Goal: Task Accomplishment & Management: Complete application form

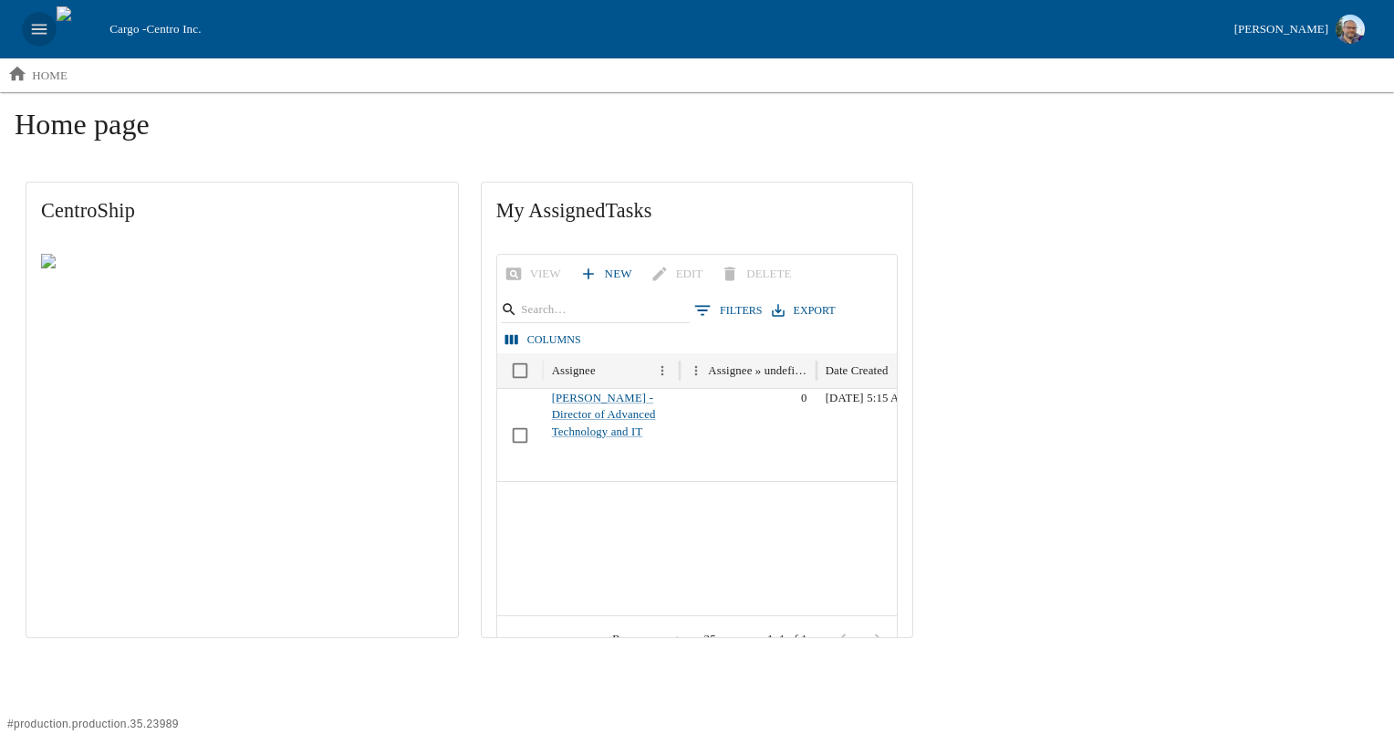
click at [45, 39] on button "open drawer" at bounding box center [39, 29] width 35 height 35
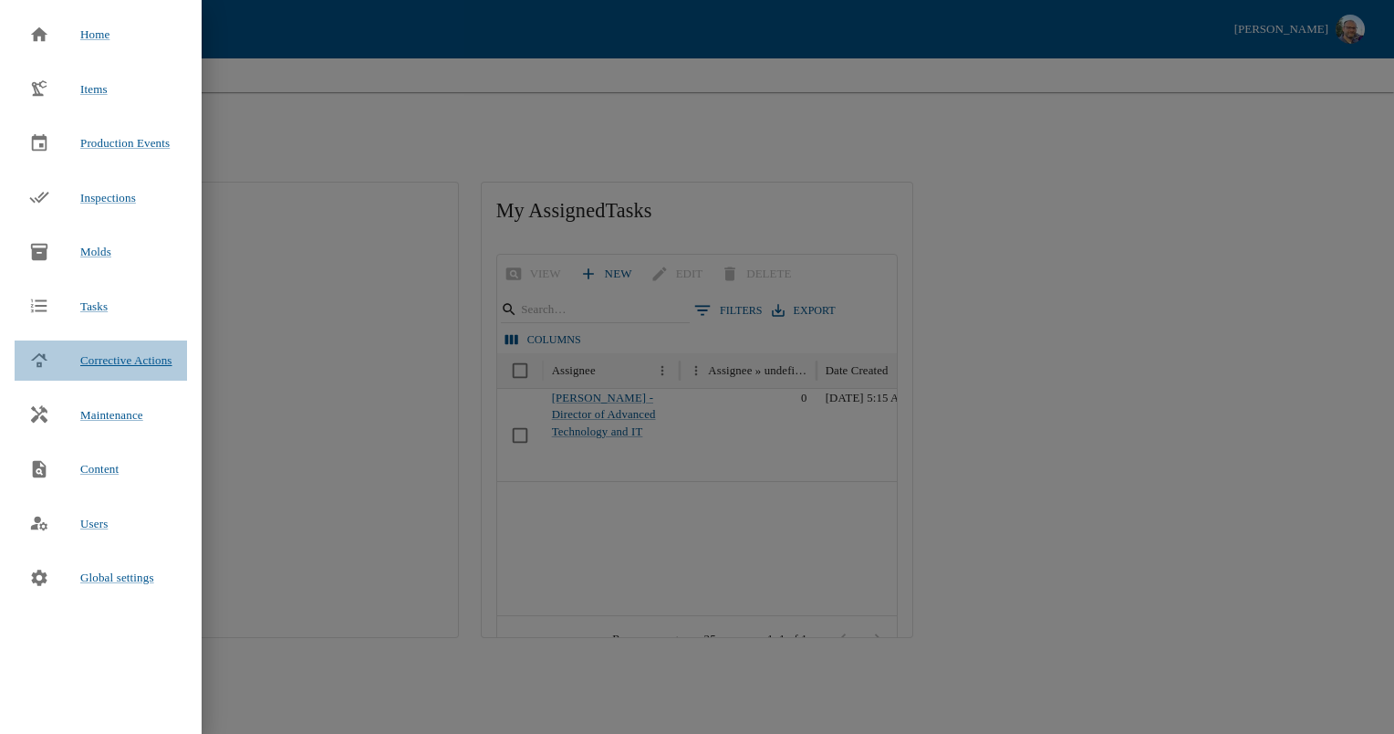
click at [116, 368] on span "Corrective Actions" at bounding box center [126, 360] width 92 height 18
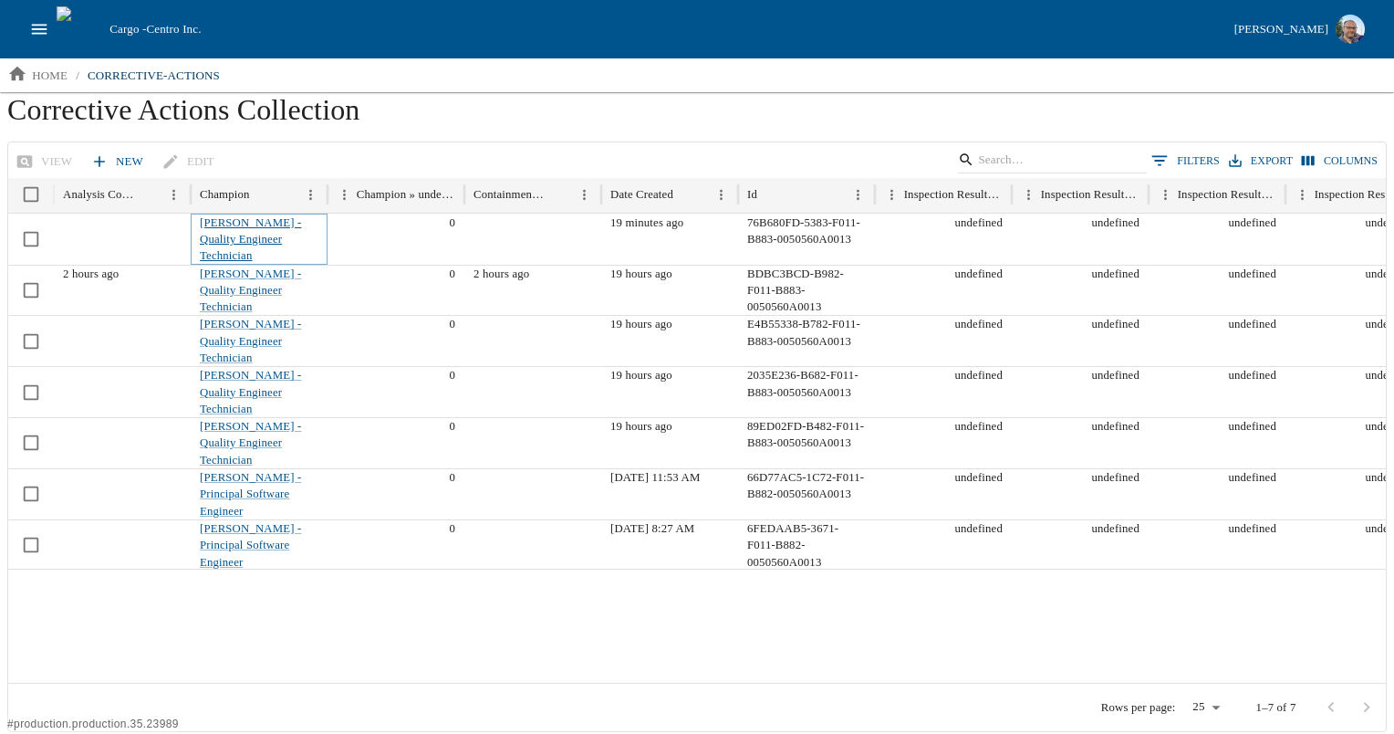
click at [241, 233] on link "[PERSON_NAME] - Quality Engineer Technician" at bounding box center [250, 239] width 101 height 47
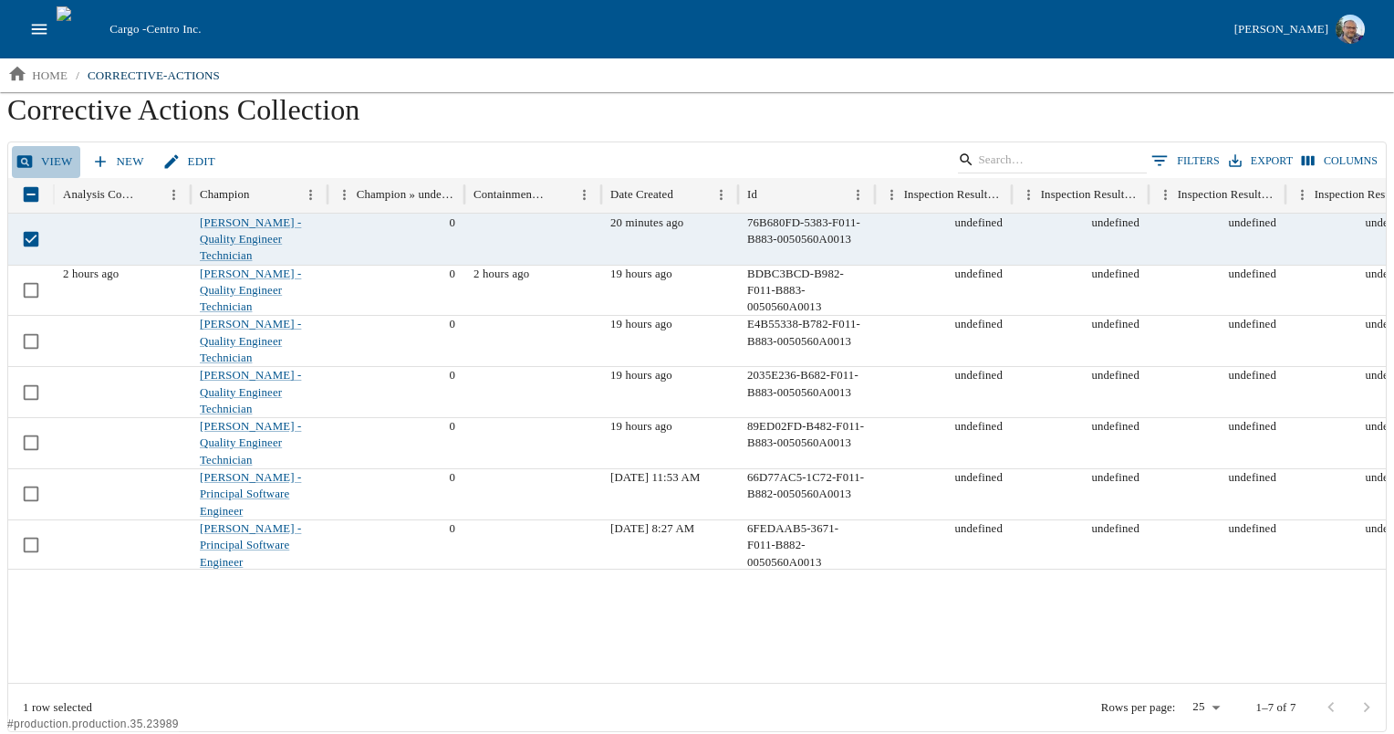
click at [50, 164] on link "View" at bounding box center [46, 162] width 68 height 32
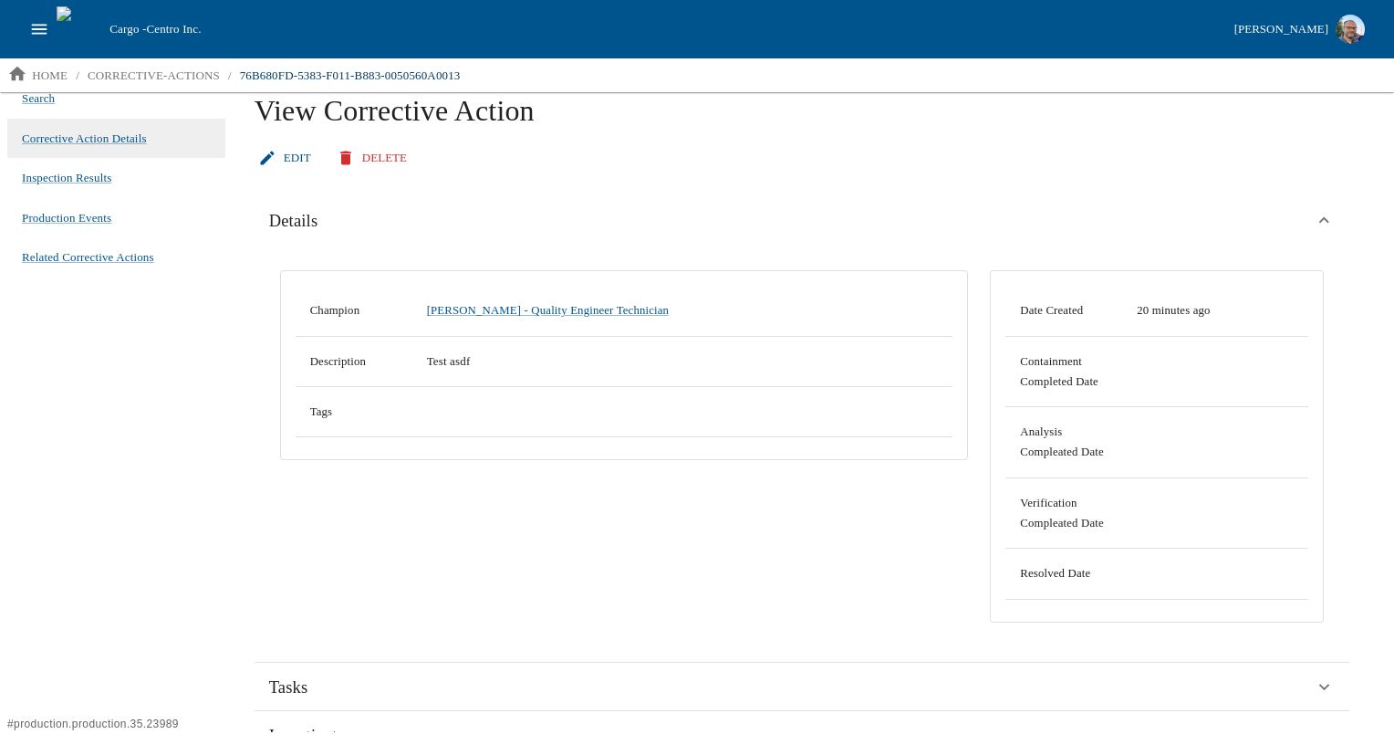
scroll to position [13, 0]
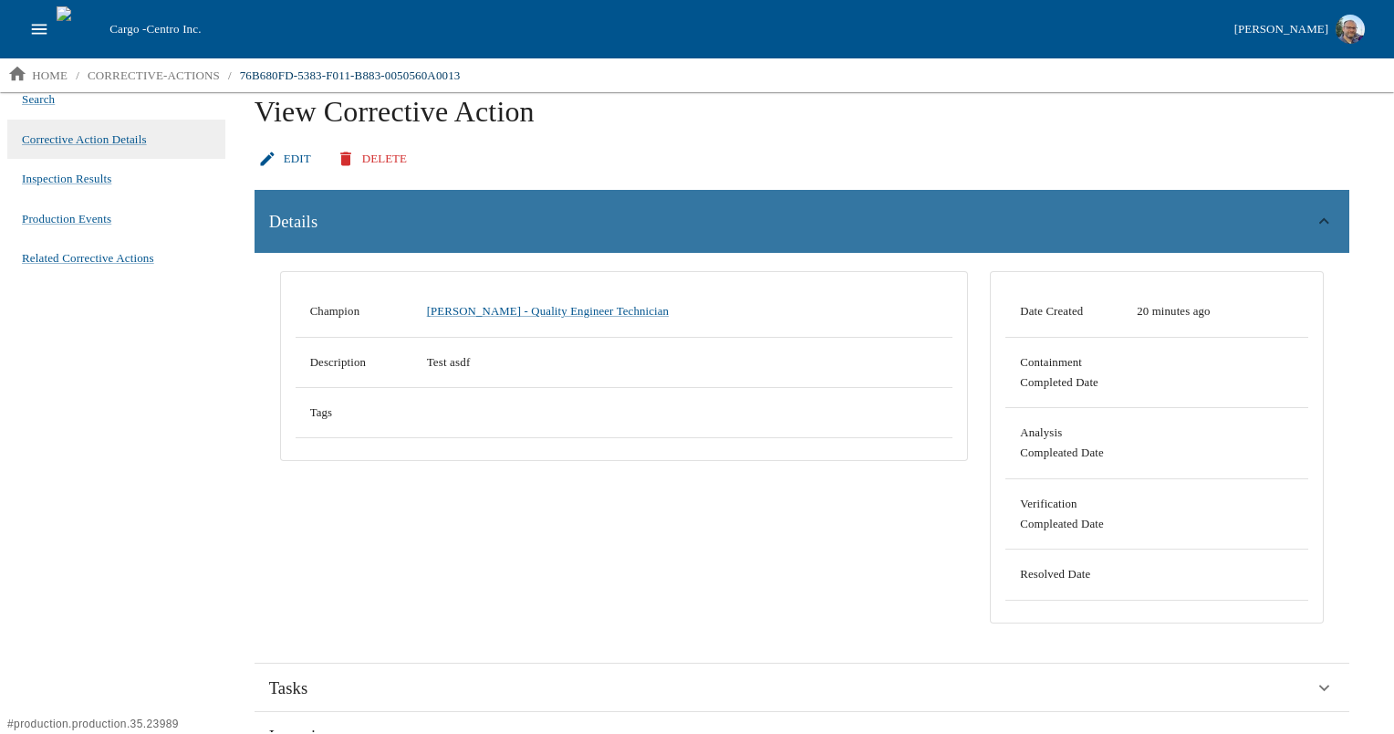
click at [419, 216] on div "Details" at bounding box center [792, 221] width 1046 height 27
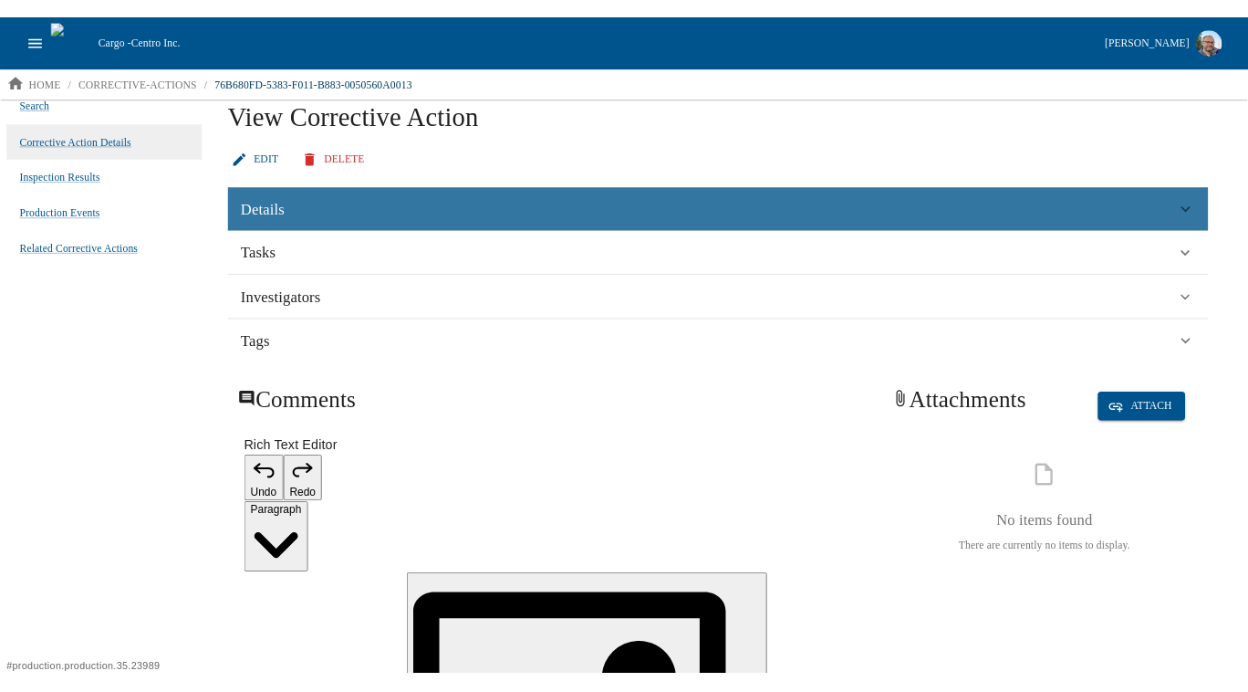
scroll to position [0, 0]
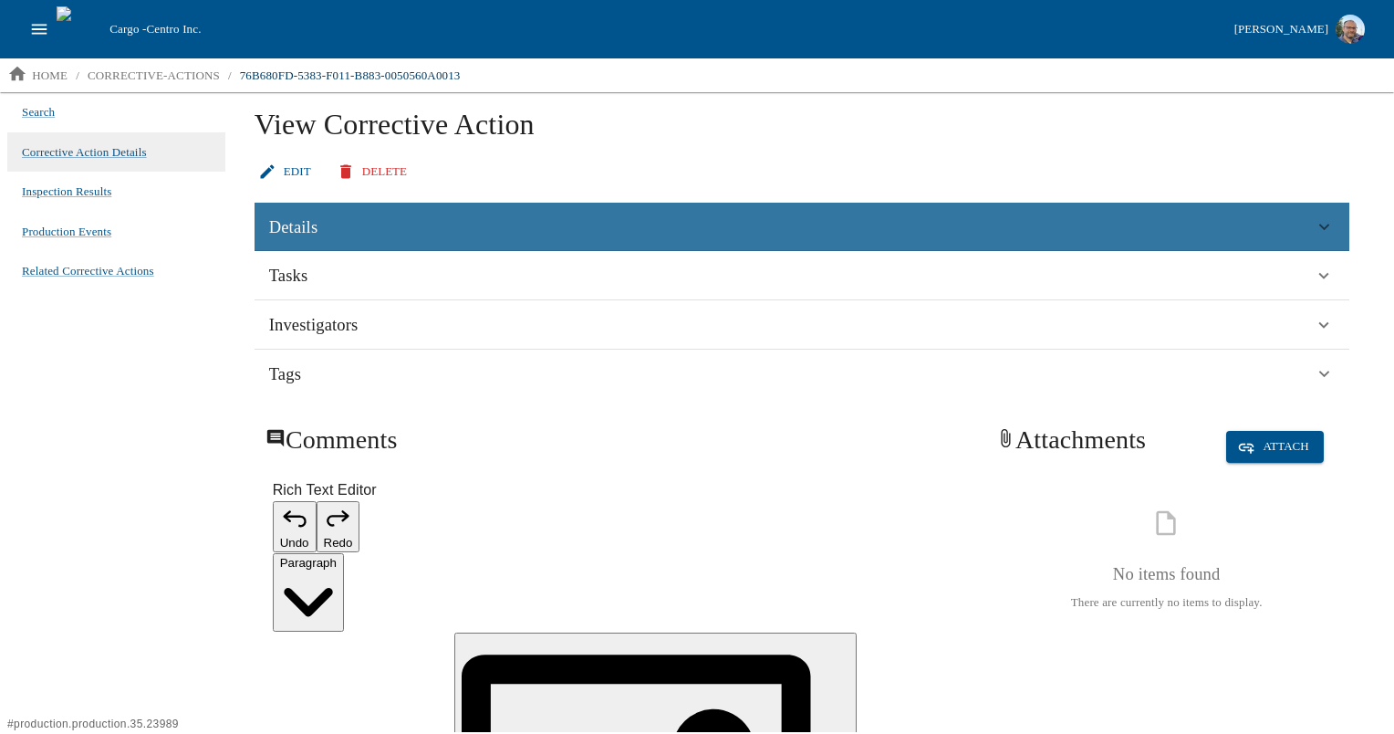
click at [419, 216] on div "Details" at bounding box center [792, 227] width 1046 height 27
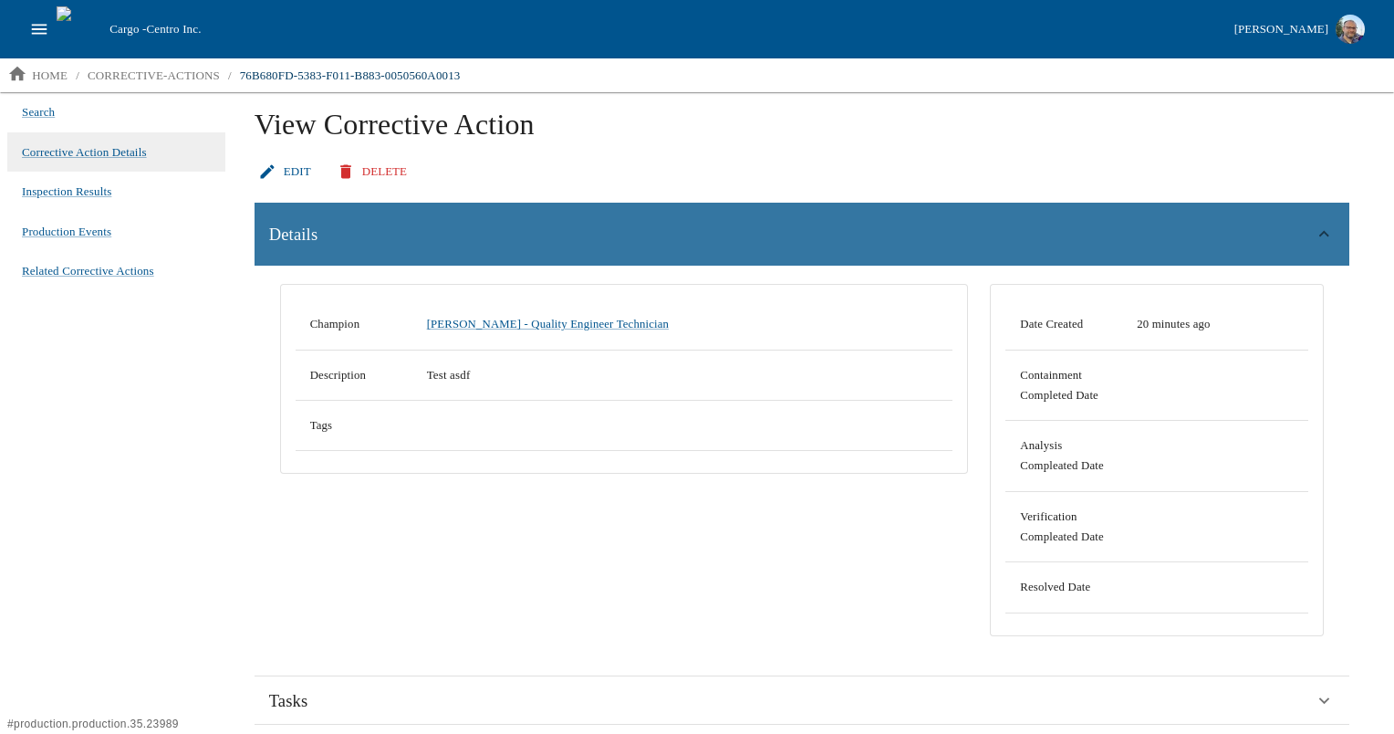
click at [419, 216] on div "Details" at bounding box center [802, 235] width 1095 height 64
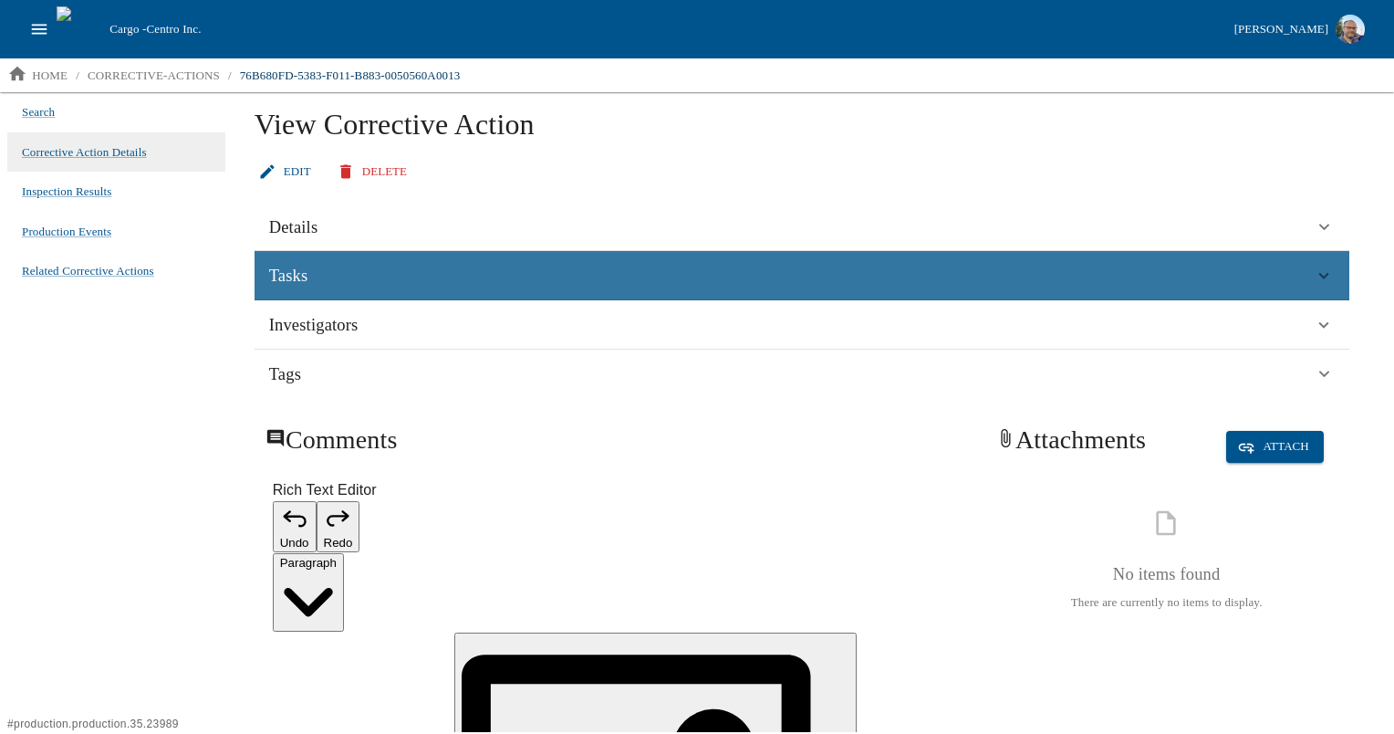
click at [402, 273] on div "Tasks" at bounding box center [792, 275] width 1046 height 27
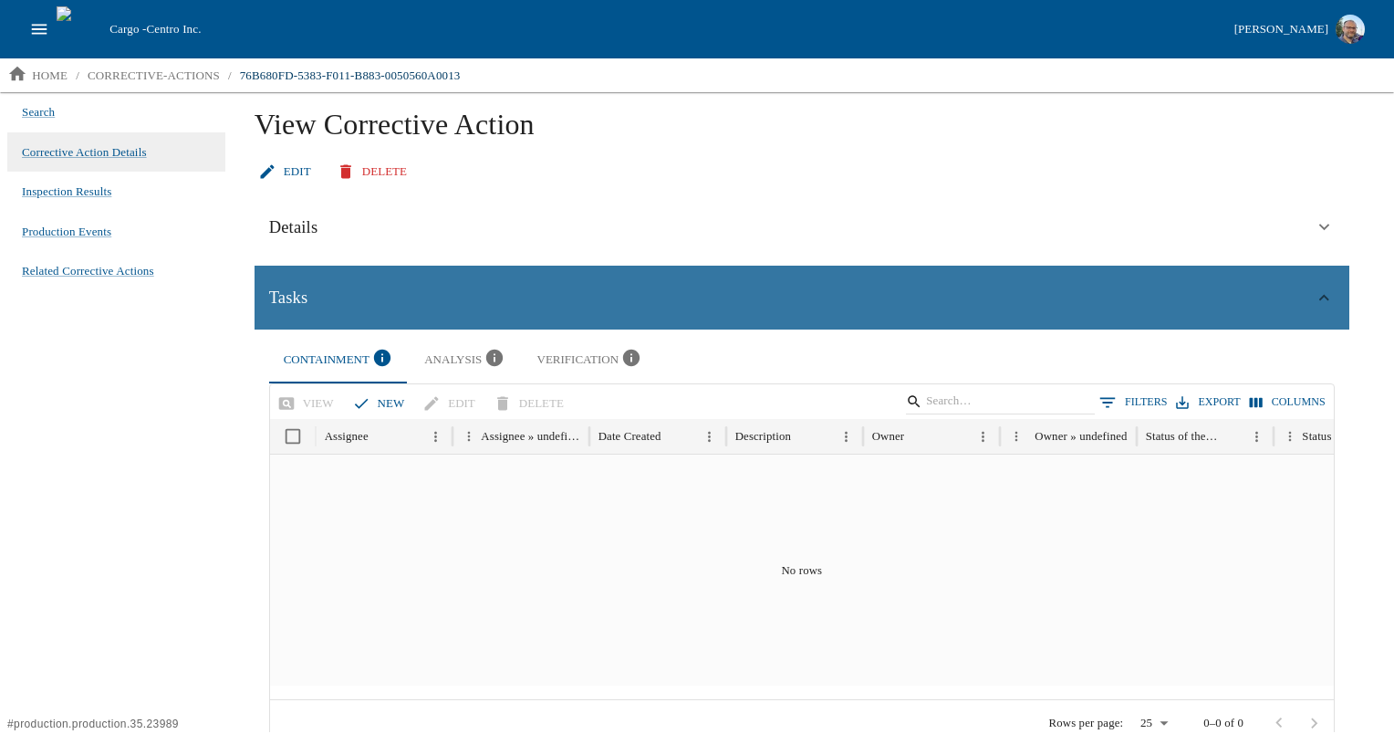
click at [938, 299] on div "Tasks" at bounding box center [792, 297] width 1046 height 27
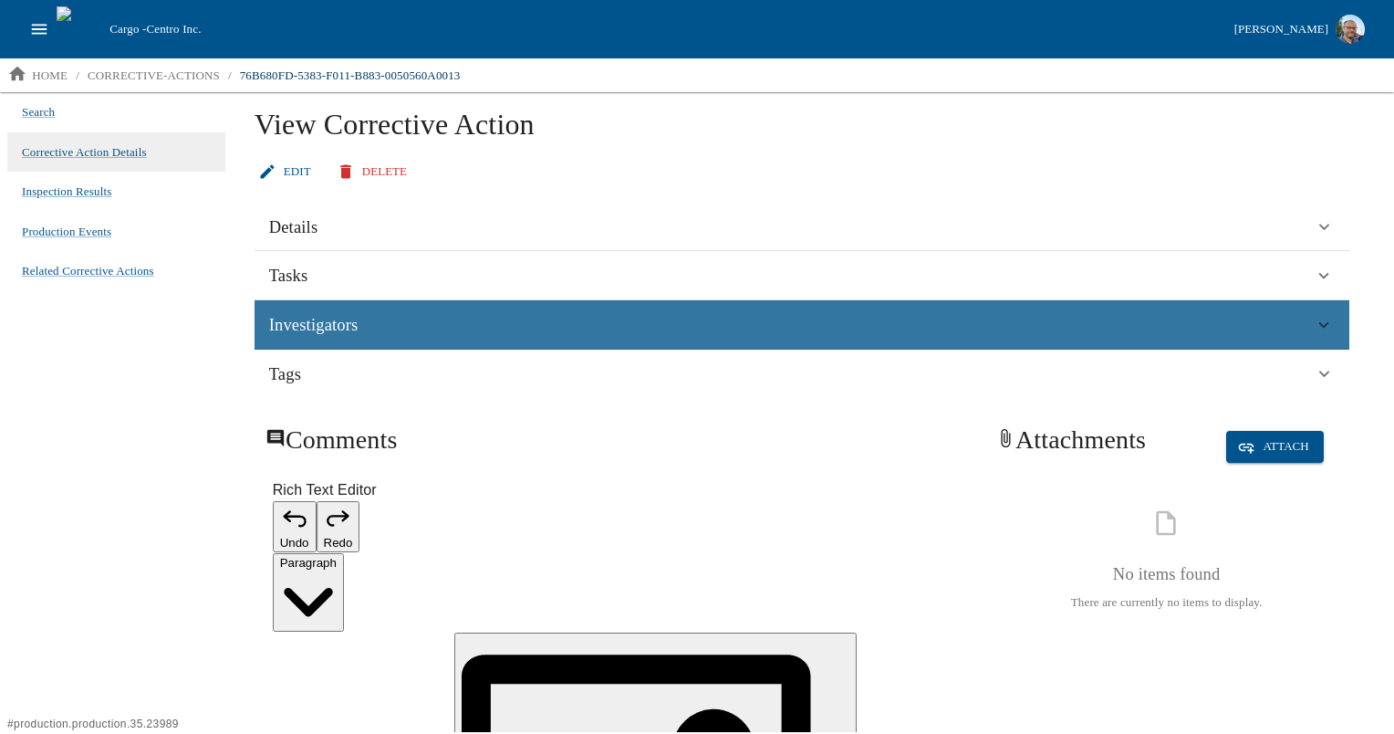
click at [931, 325] on div "Investigators" at bounding box center [792, 324] width 1046 height 27
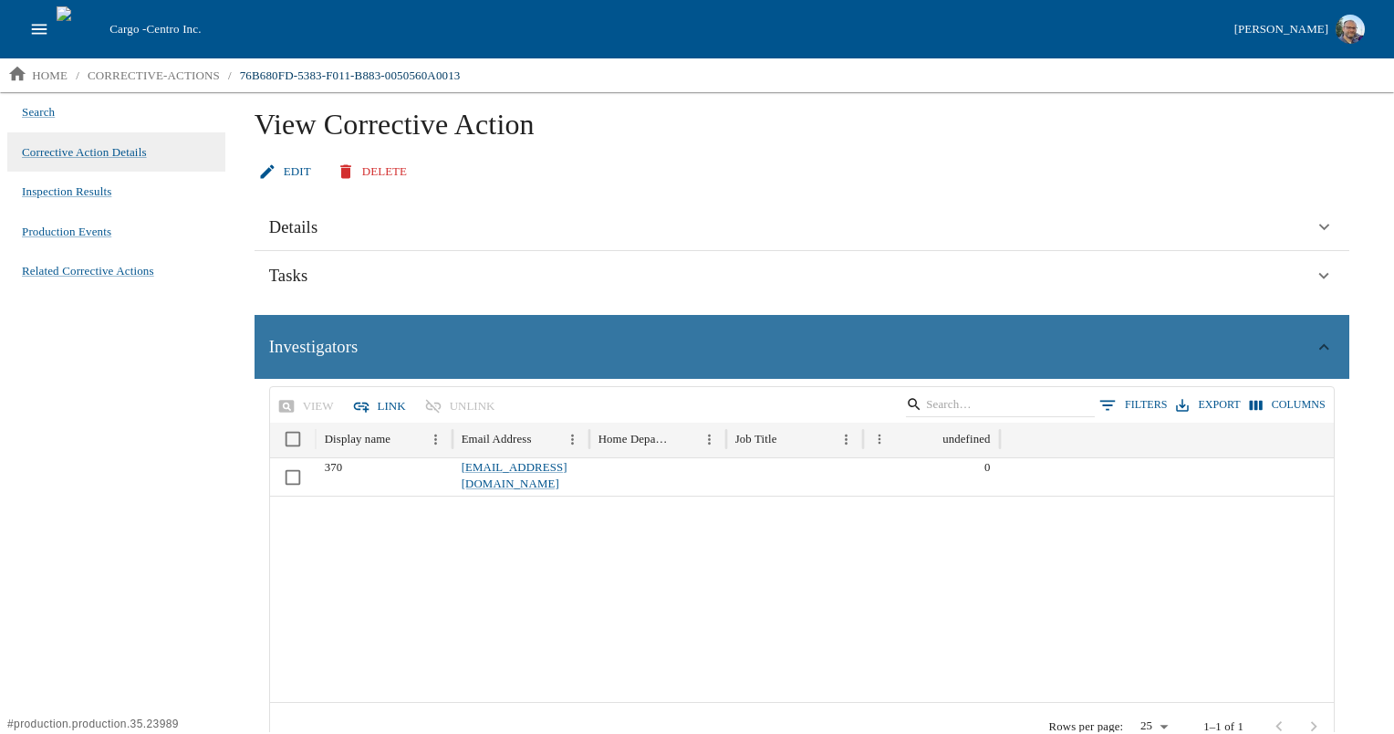
click at [920, 344] on div "Investigators" at bounding box center [792, 346] width 1046 height 27
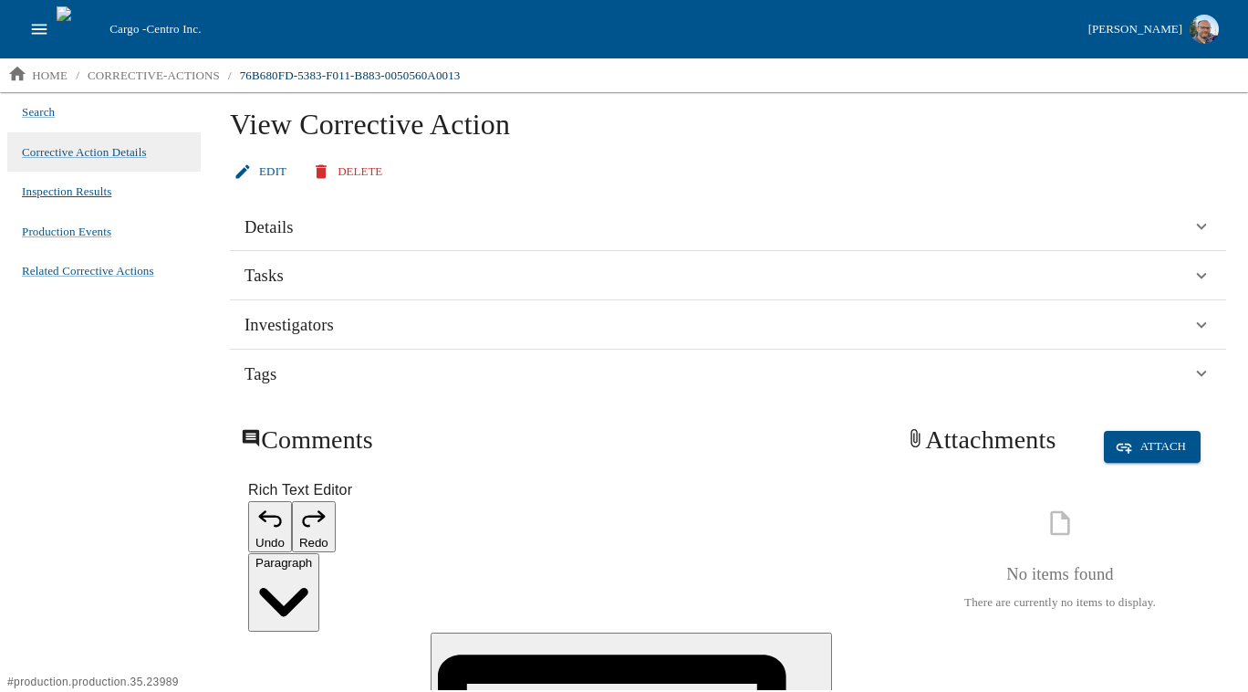
click at [89, 186] on span "Inspection Results" at bounding box center [66, 192] width 89 height 18
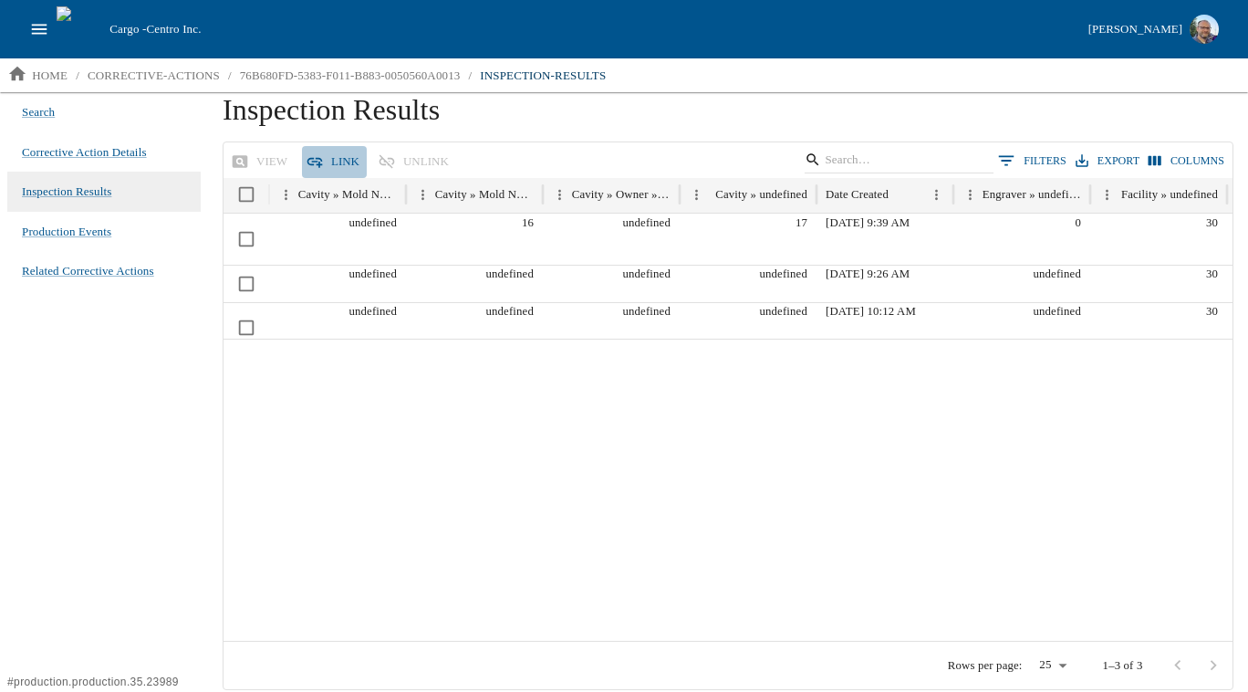
click at [330, 156] on button "Link" at bounding box center [334, 162] width 65 height 32
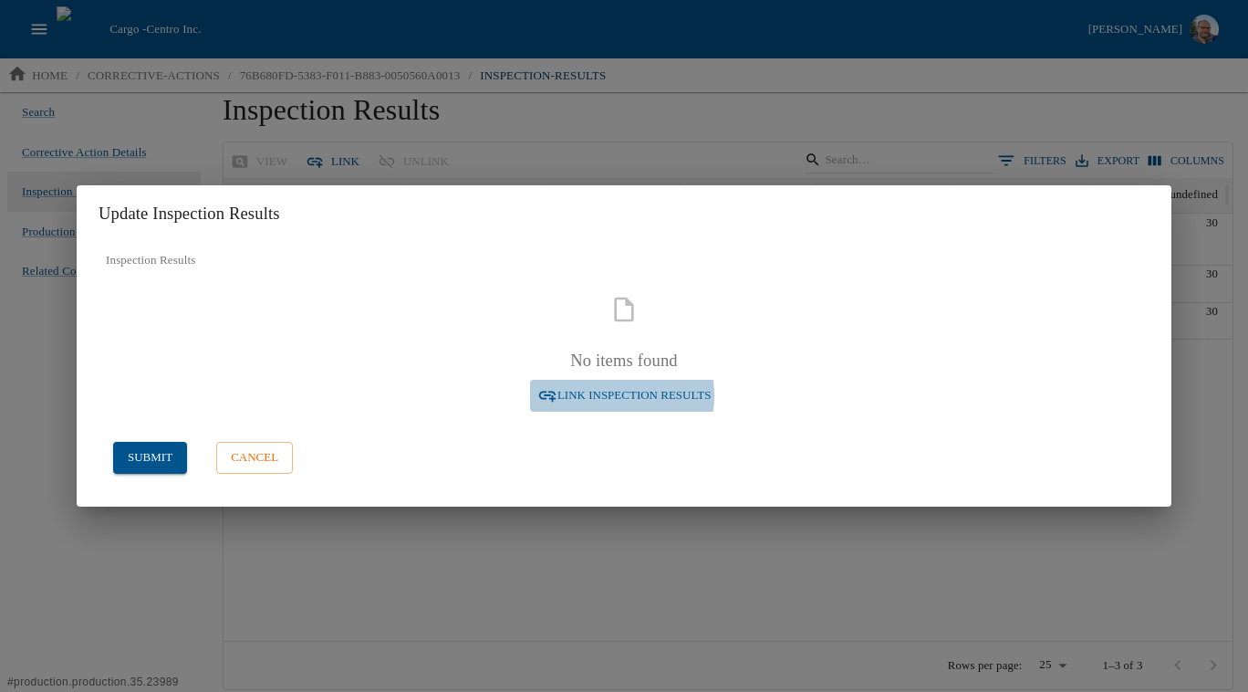
click at [602, 395] on span "Link Inspection Results" at bounding box center [635, 395] width 154 height 21
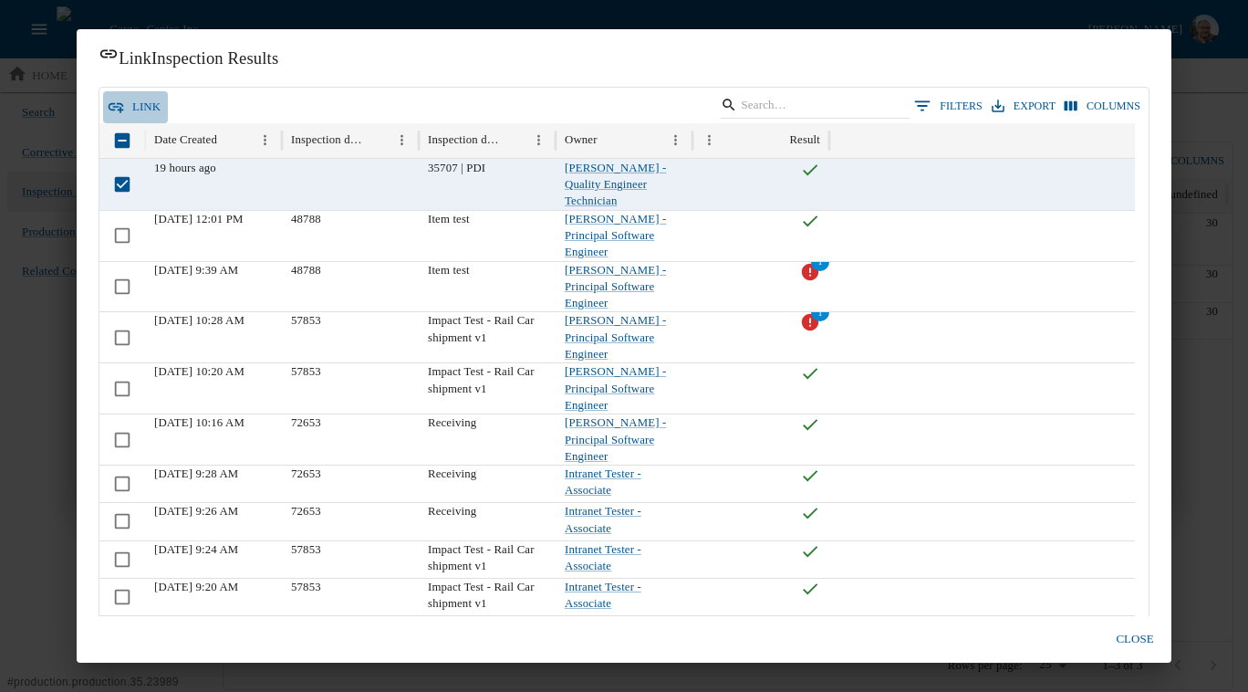
click at [129, 99] on button "link" at bounding box center [135, 107] width 65 height 32
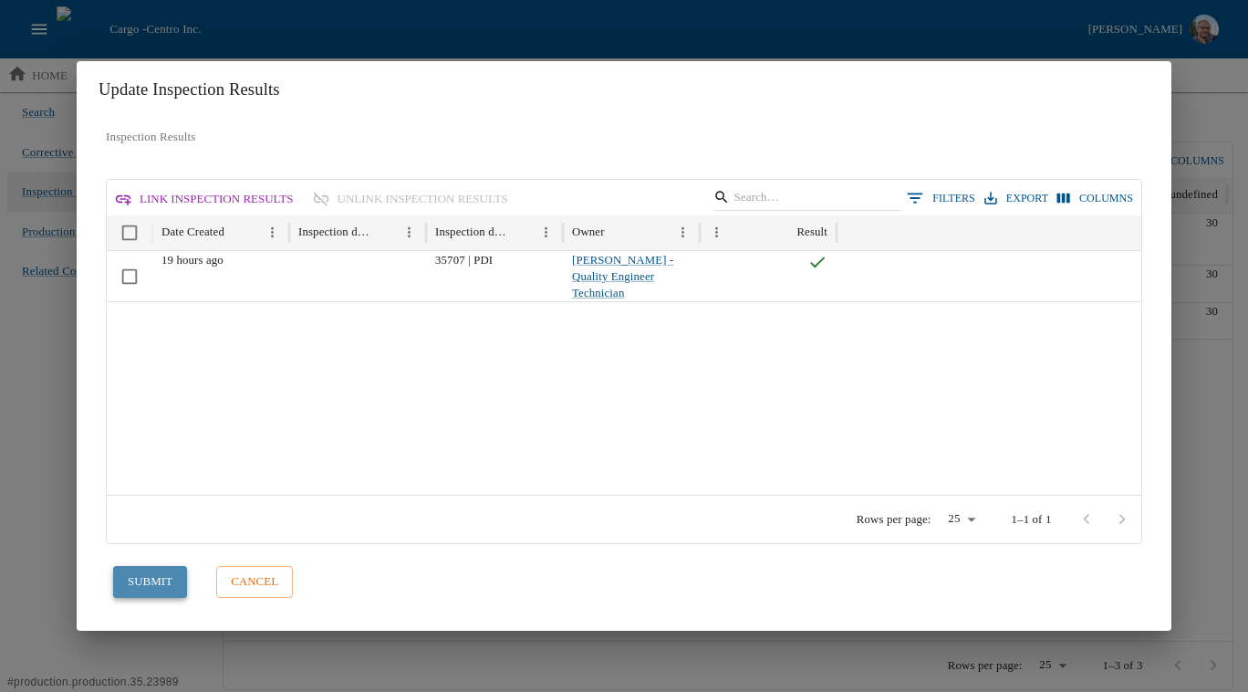
click at [151, 585] on button "submit" at bounding box center [150, 582] width 74 height 32
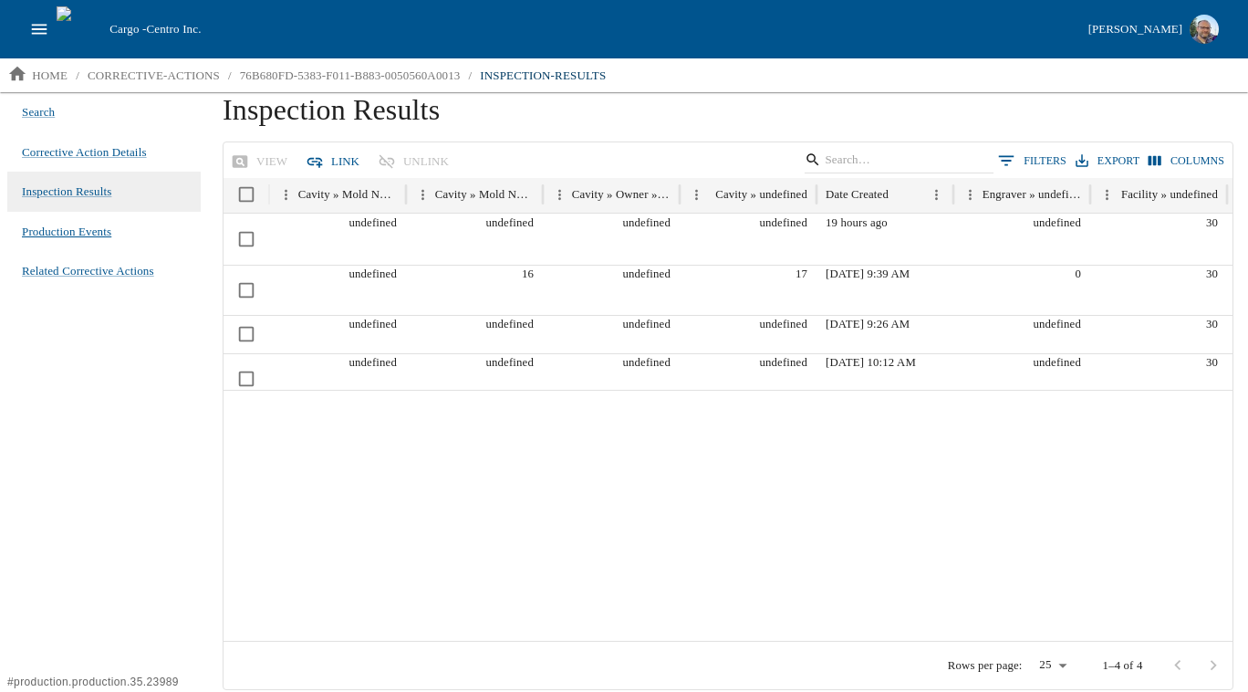
click at [77, 235] on span "Production Events" at bounding box center [66, 232] width 89 height 18
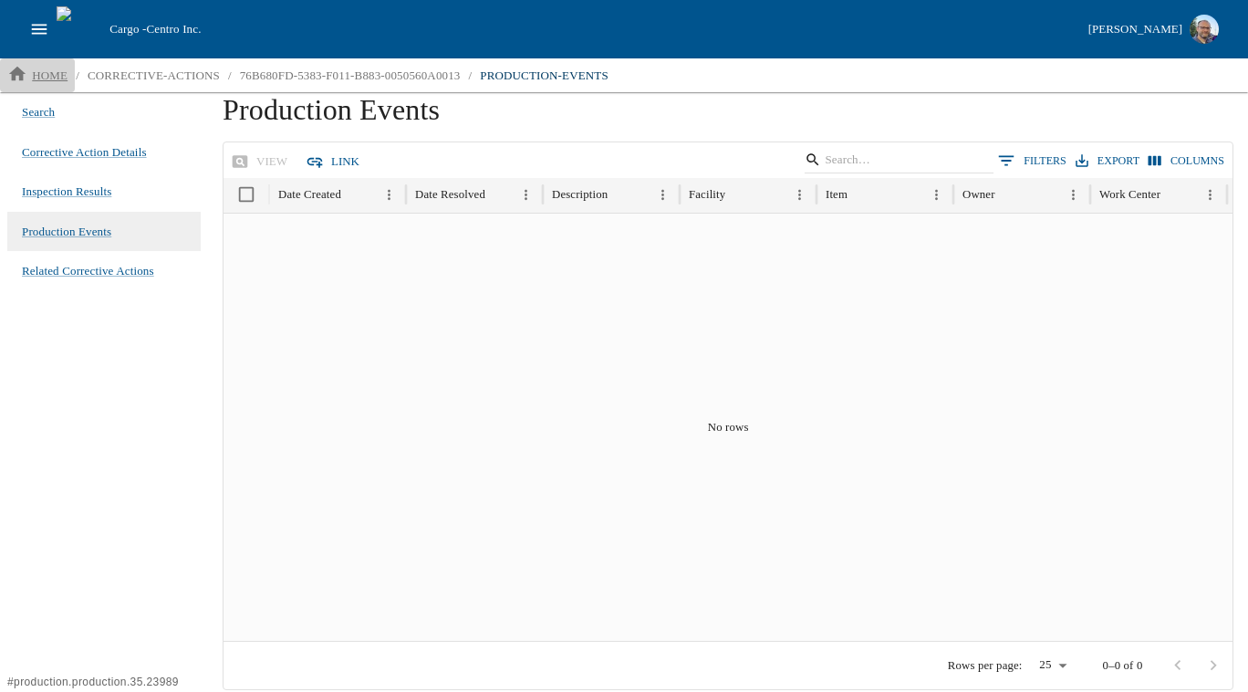
click at [39, 71] on p "home" at bounding box center [50, 76] width 36 height 18
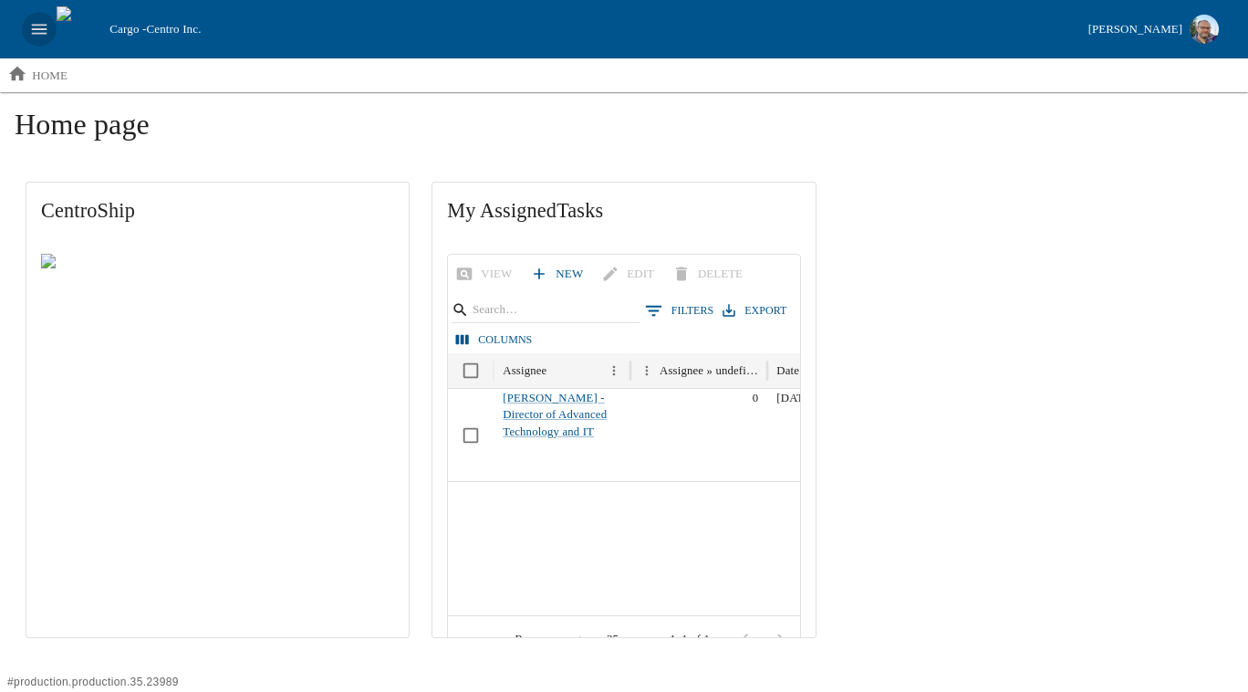
click at [37, 23] on icon "open drawer" at bounding box center [39, 29] width 20 height 20
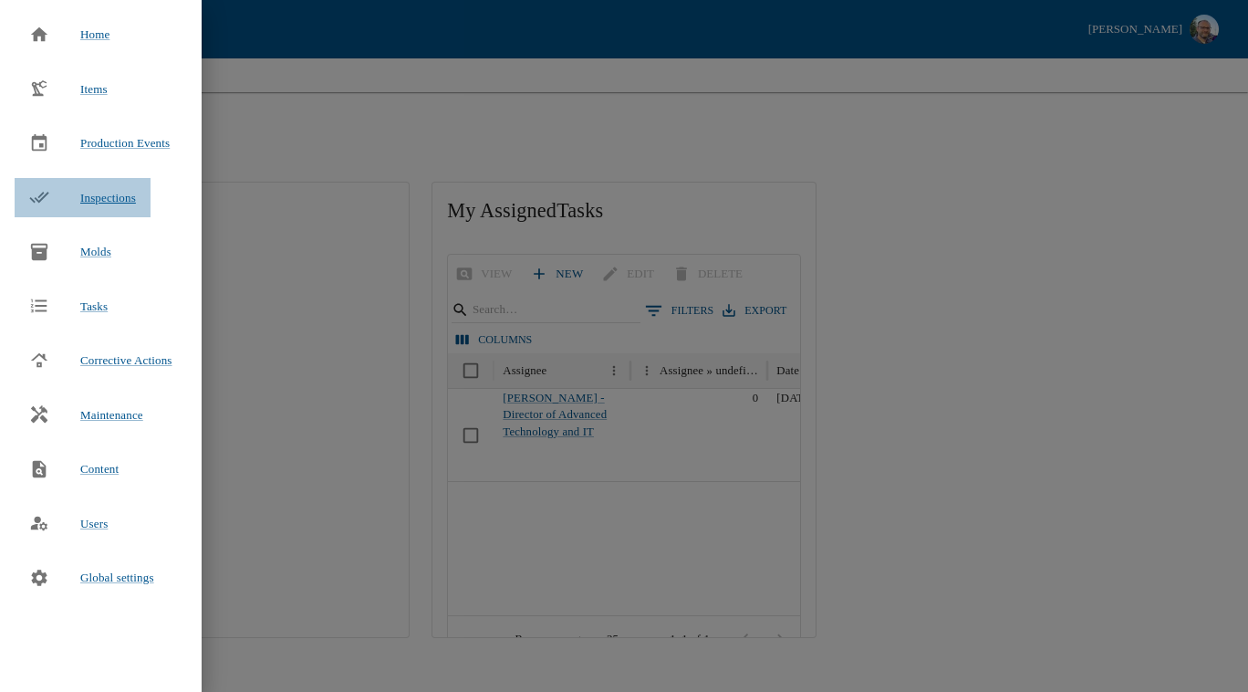
click at [104, 193] on span "Inspections" at bounding box center [108, 198] width 56 height 14
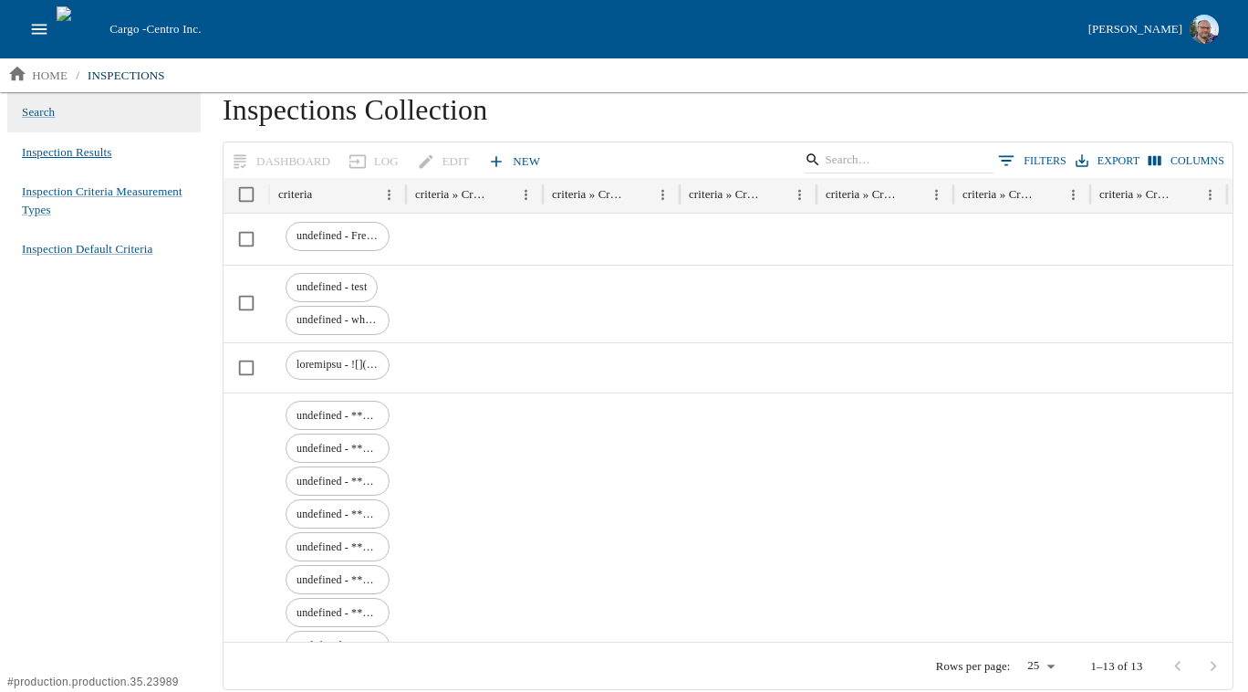
click at [40, 154] on span "Inspection Results" at bounding box center [66, 152] width 89 height 18
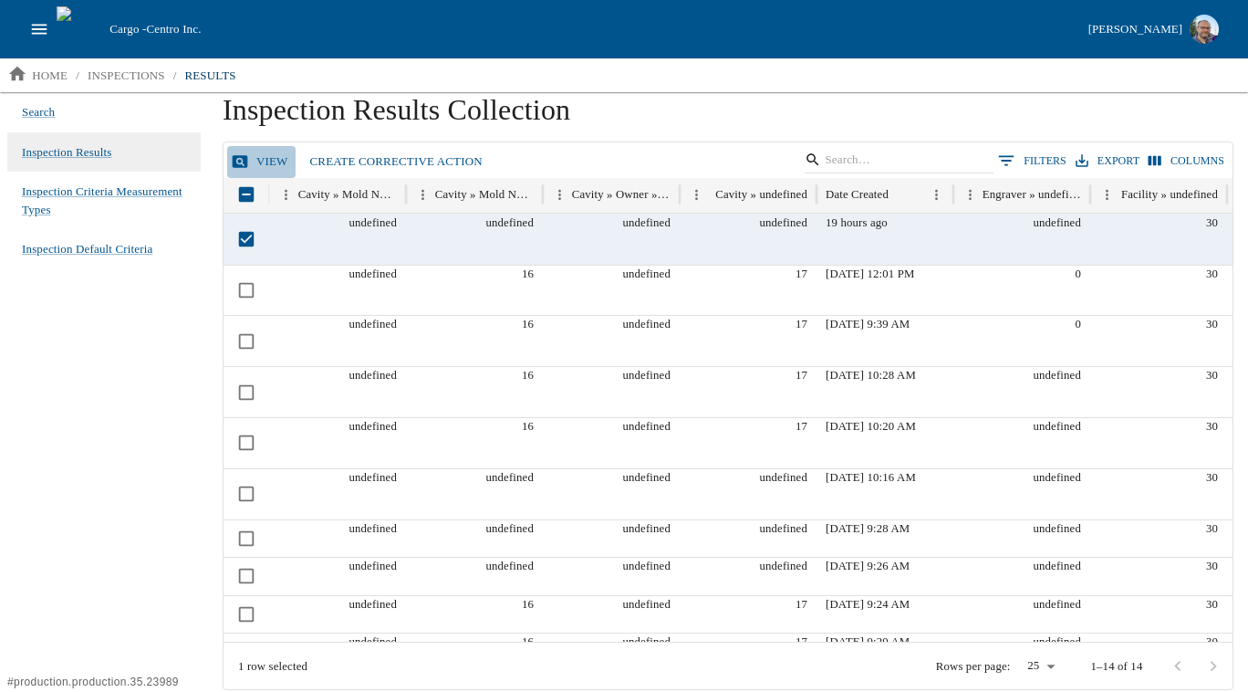
click at [266, 166] on link "View" at bounding box center [261, 162] width 68 height 32
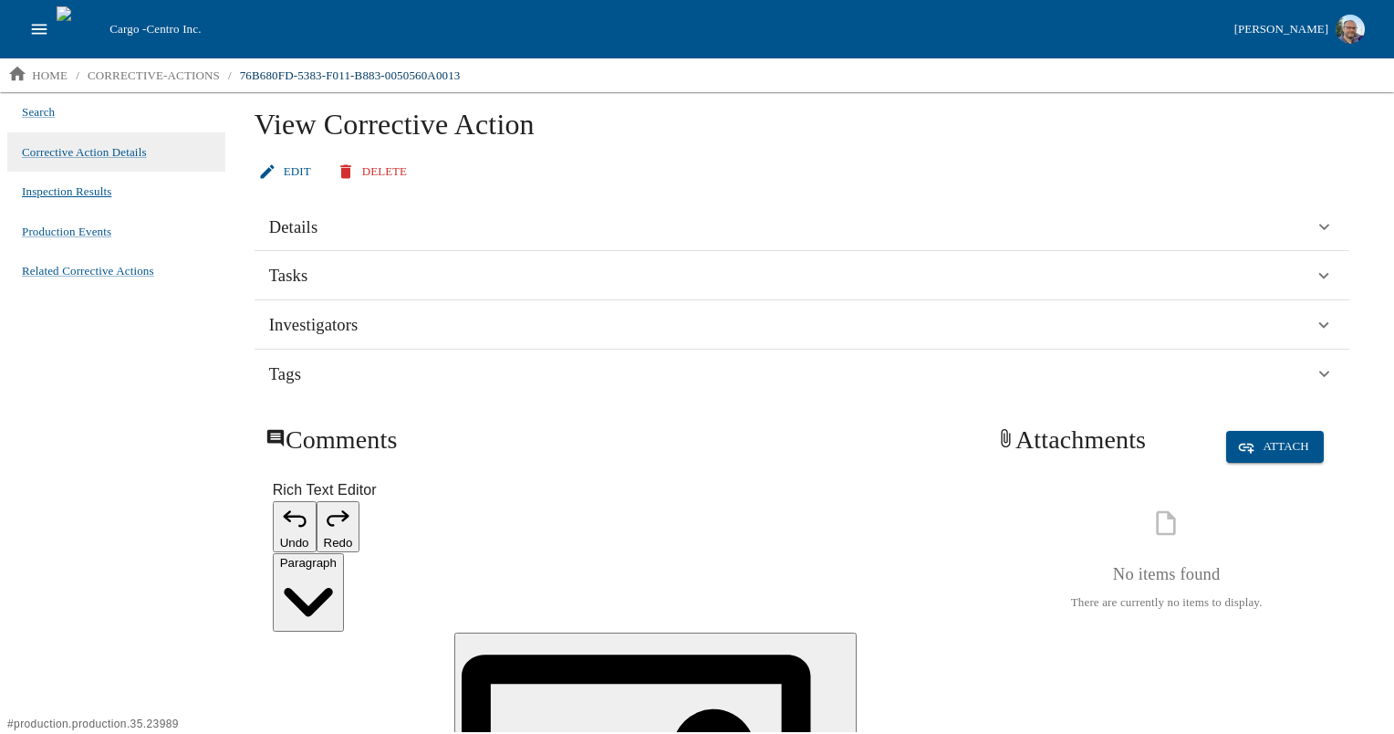
click at [84, 196] on span "Inspection Results" at bounding box center [66, 192] width 89 height 18
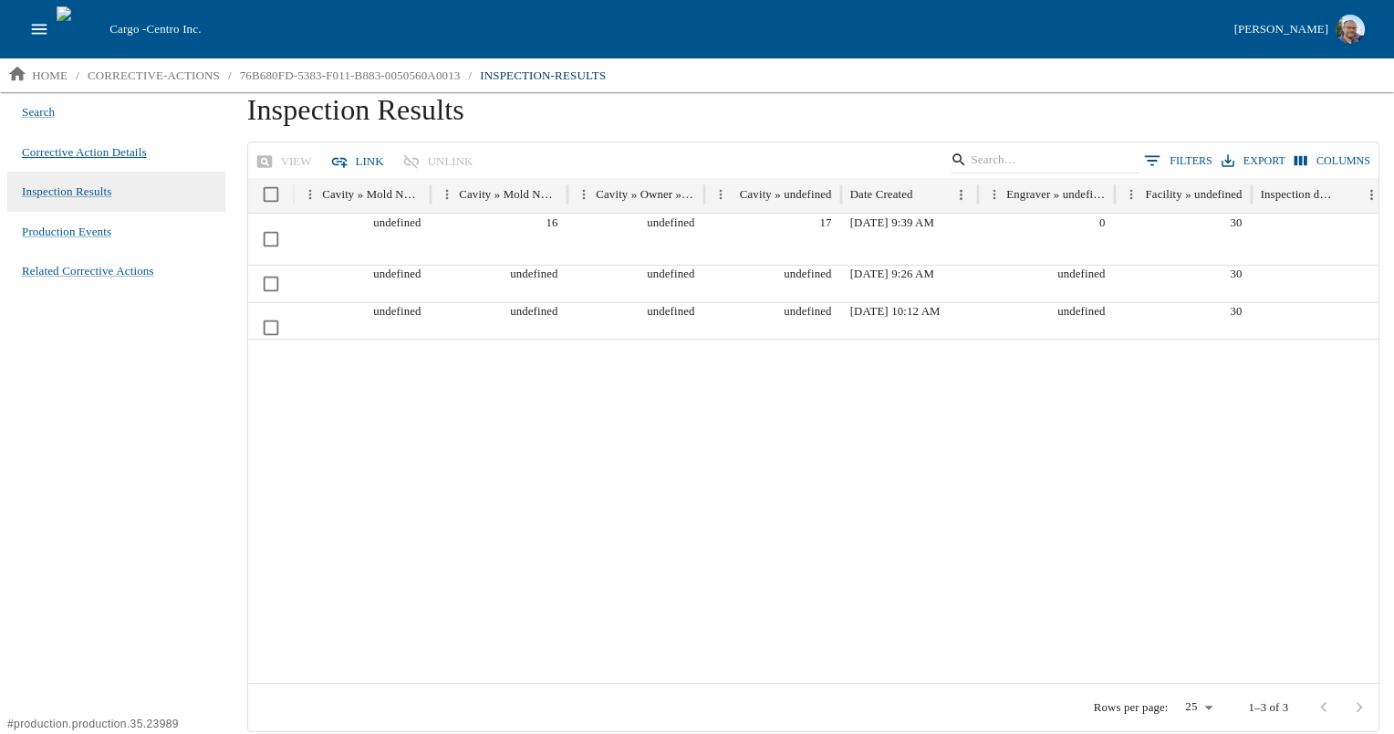
click at [91, 145] on span "Corrective Action Details" at bounding box center [84, 152] width 125 height 18
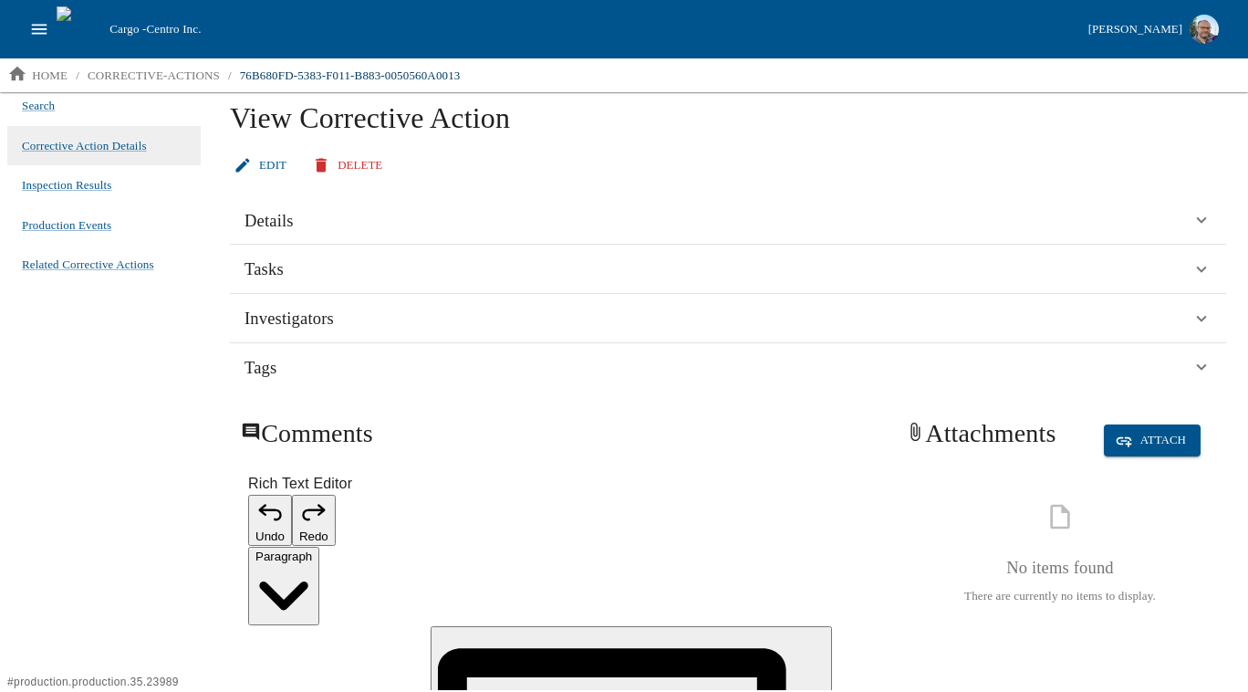
scroll to position [6, 0]
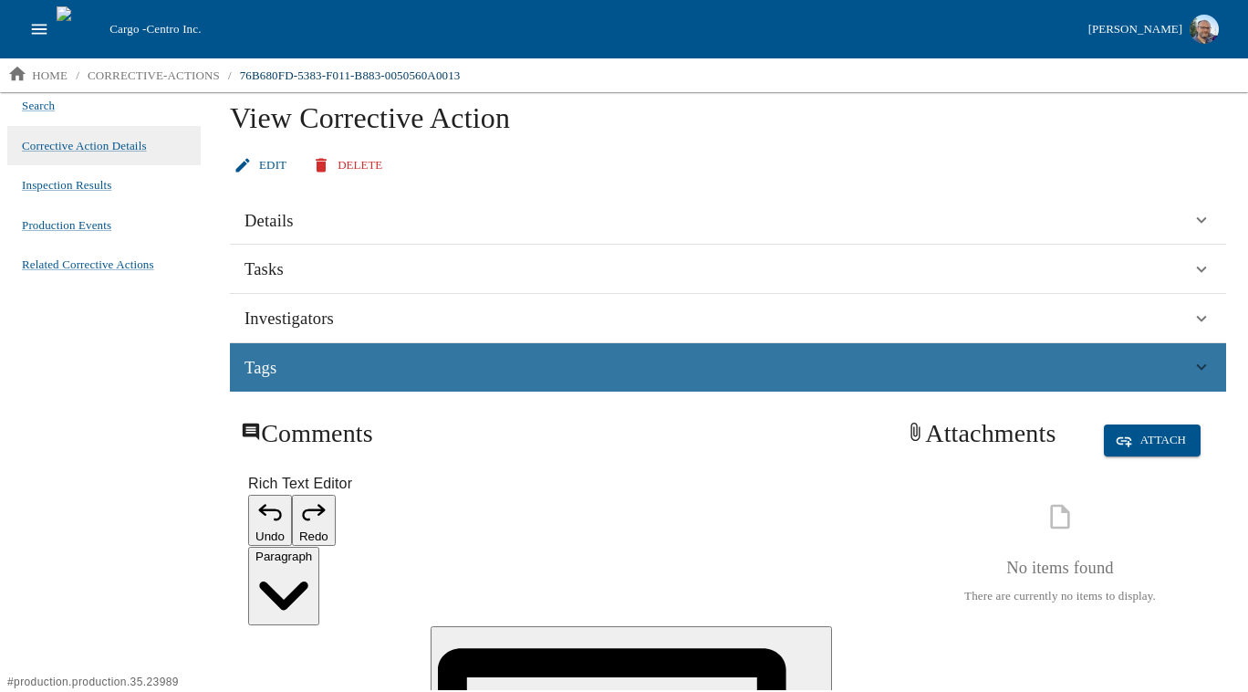
click at [327, 382] on div "Tags" at bounding box center [728, 367] width 997 height 49
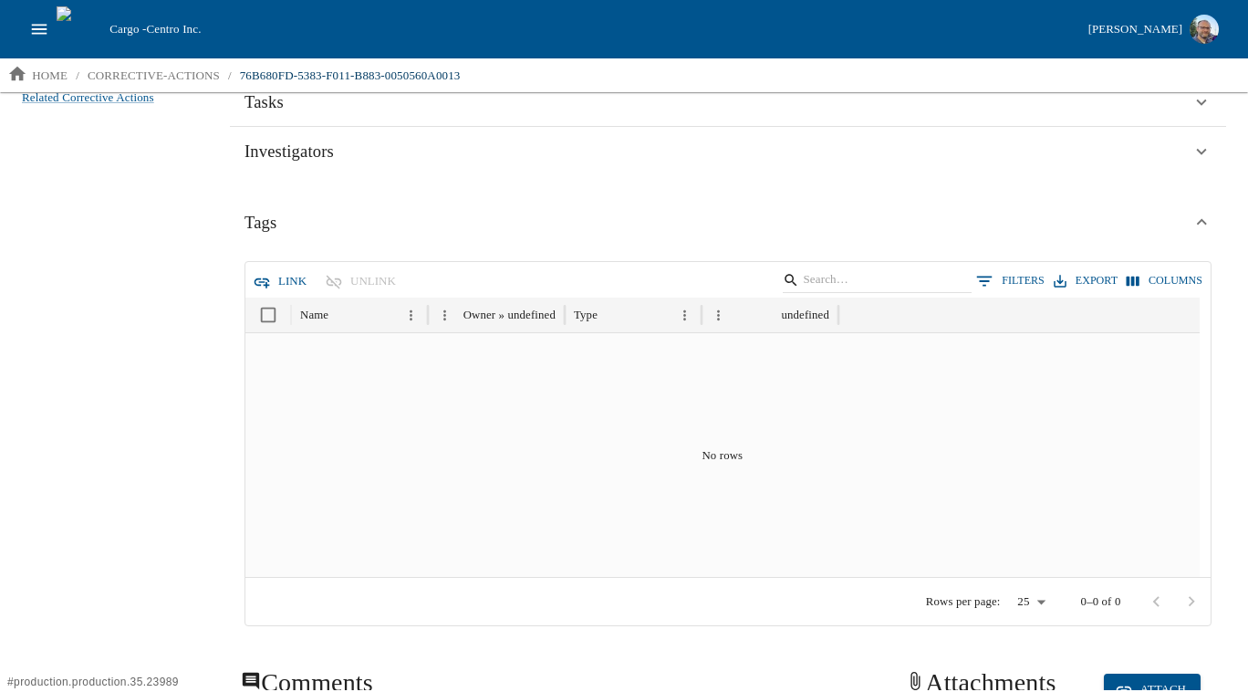
scroll to position [168, 0]
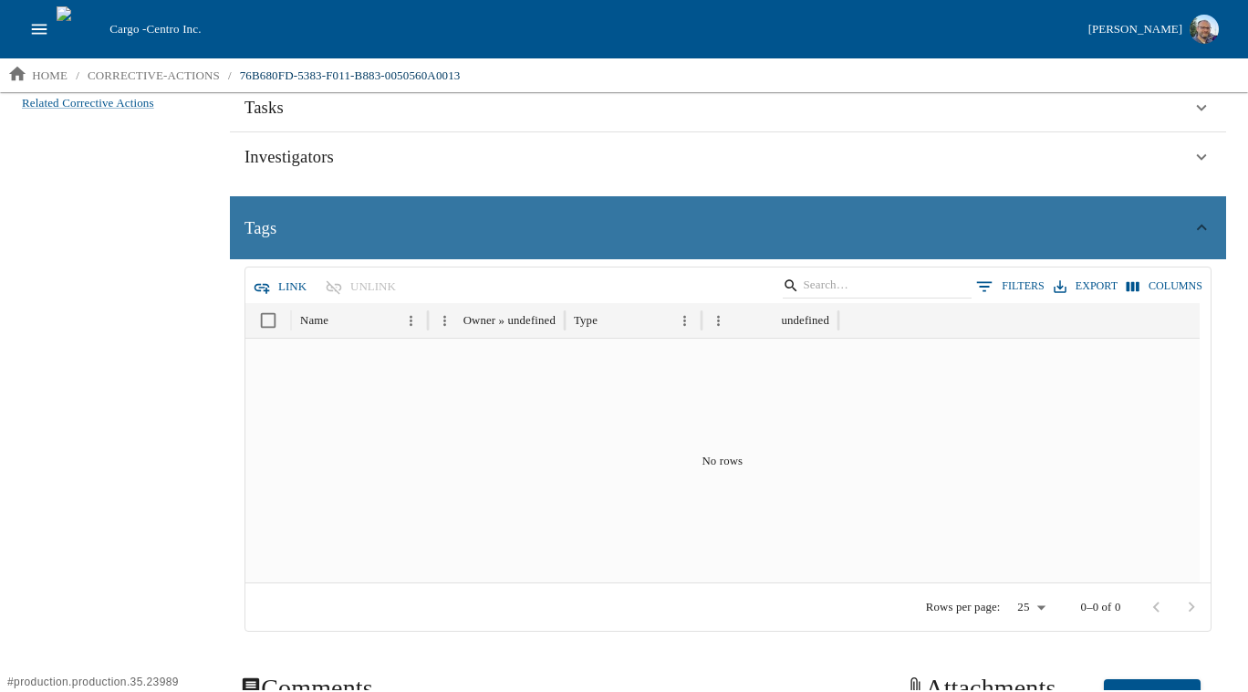
click at [360, 222] on div "Tags" at bounding box center [718, 227] width 947 height 27
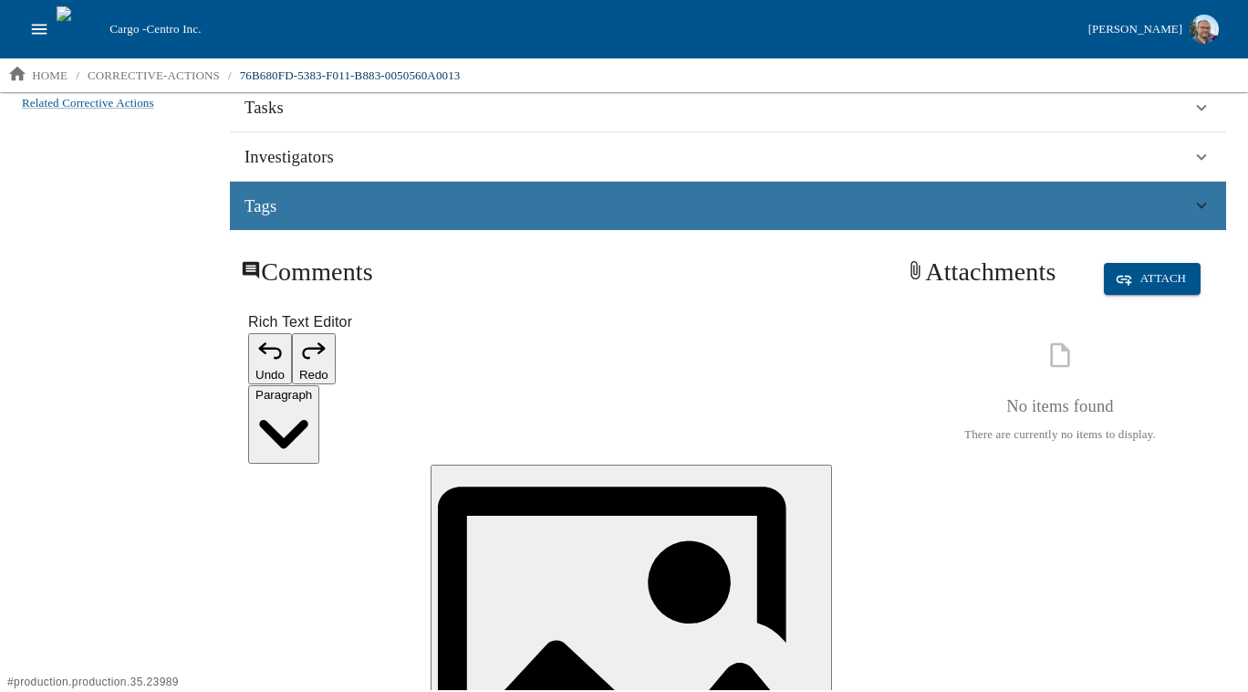
scroll to position [6, 0]
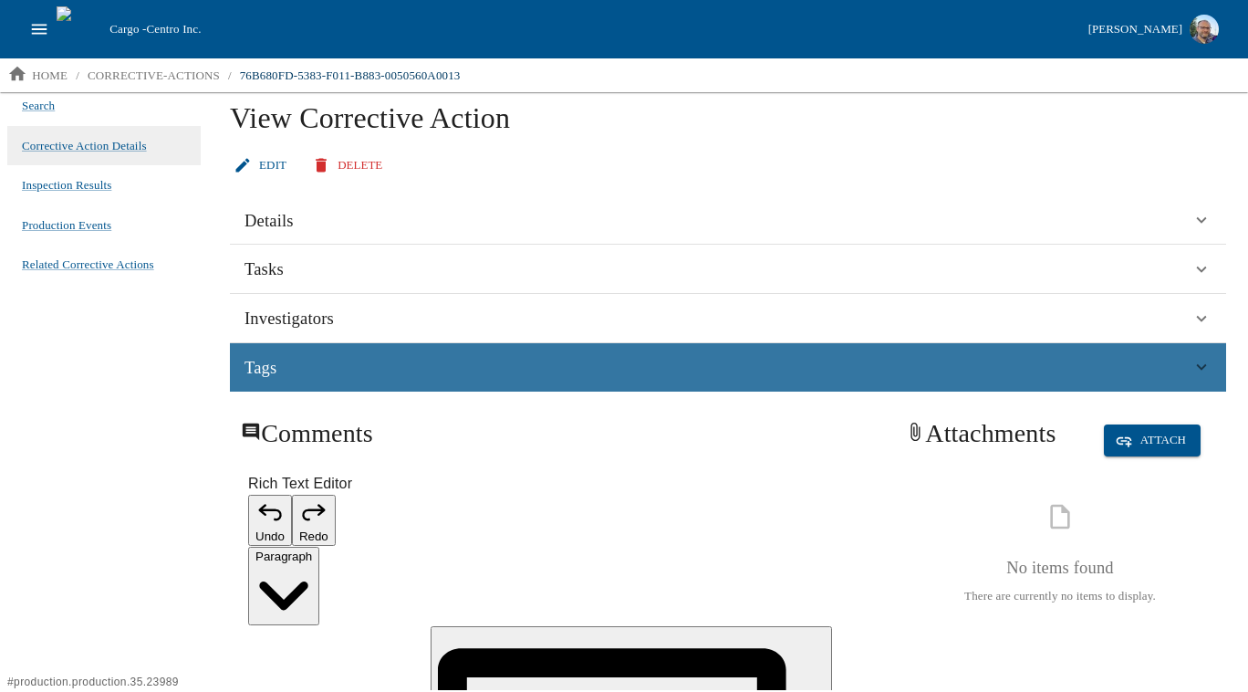
click at [358, 369] on div "Tags" at bounding box center [718, 367] width 947 height 27
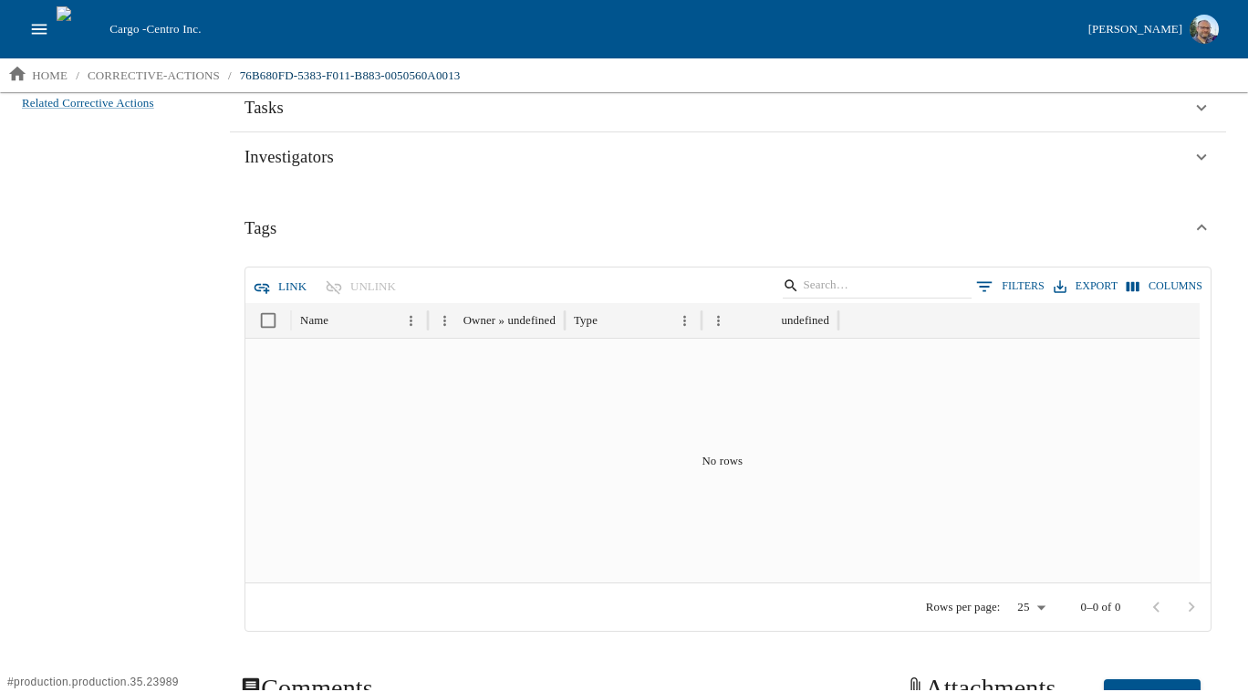
click at [180, 299] on div "Search Corrective Action Details Inspection Results Production Events Related C…" at bounding box center [104, 223] width 208 height 598
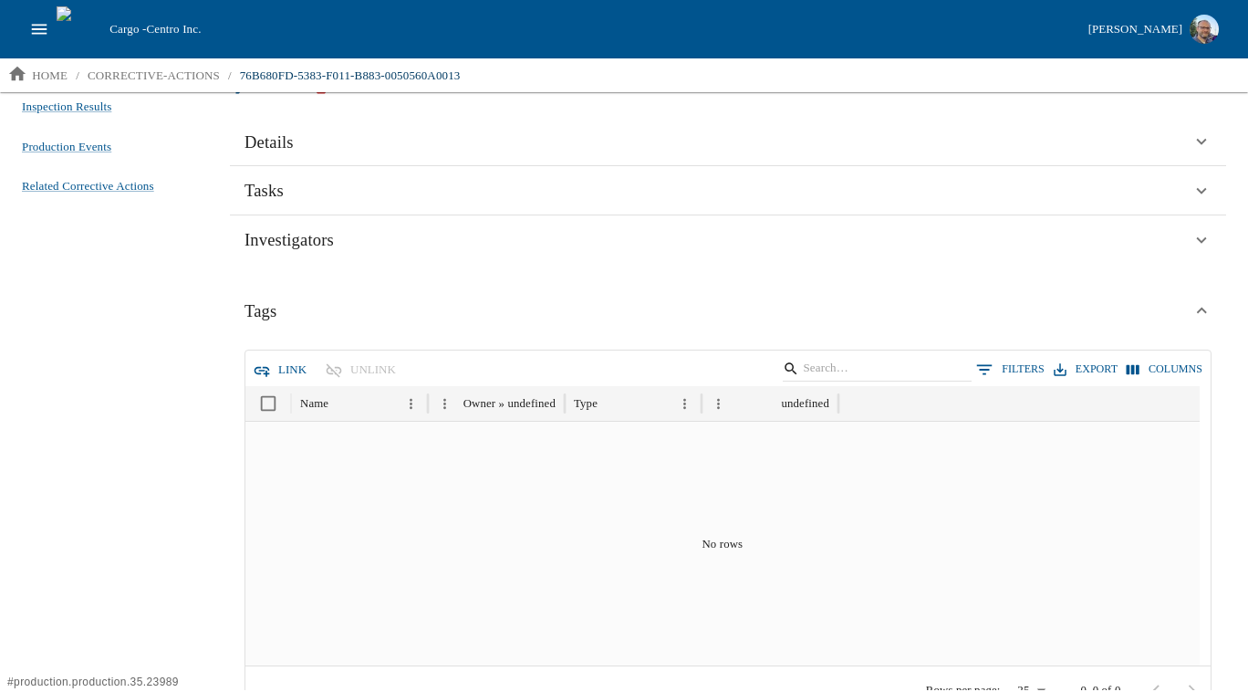
scroll to position [0, 0]
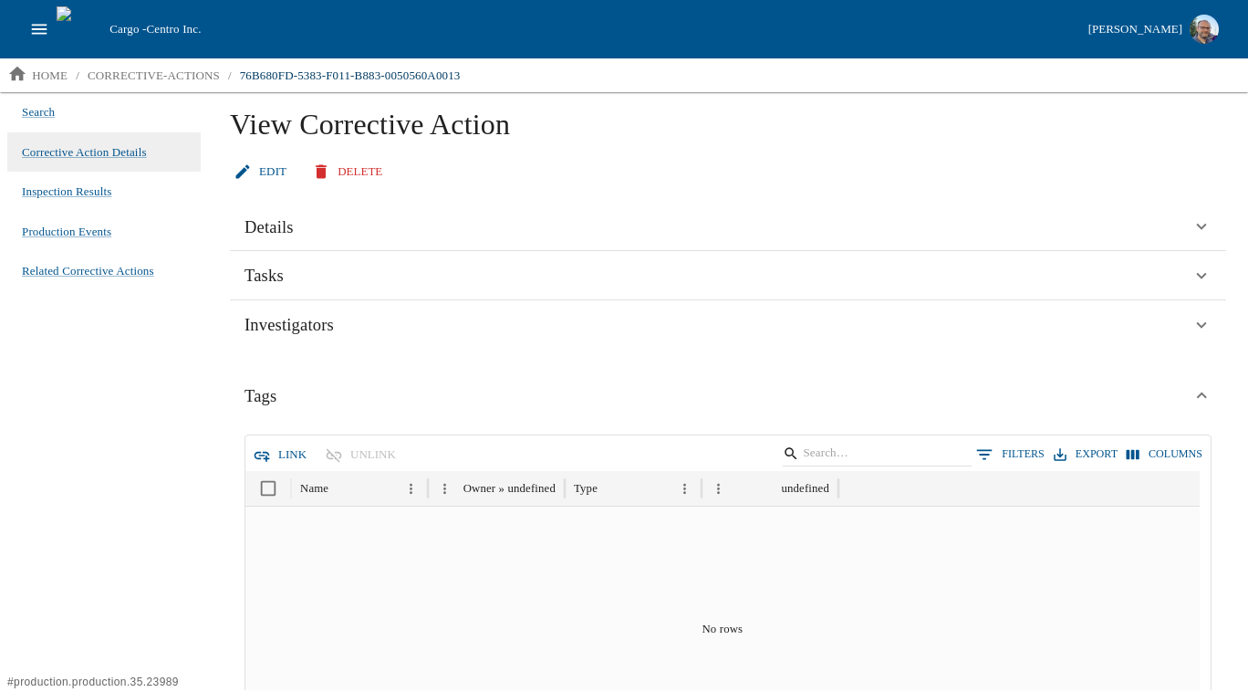
click at [131, 435] on div "Search Corrective Action Details Inspection Results Production Events Related C…" at bounding box center [104, 391] width 208 height 598
click at [103, 154] on span "Corrective Action Details" at bounding box center [84, 152] width 125 height 18
click at [70, 129] on li "Search" at bounding box center [103, 112] width 193 height 40
click at [47, 152] on span "Corrective Action Details" at bounding box center [84, 152] width 125 height 18
click at [145, 70] on p "corrective-actions" at bounding box center [154, 76] width 132 height 18
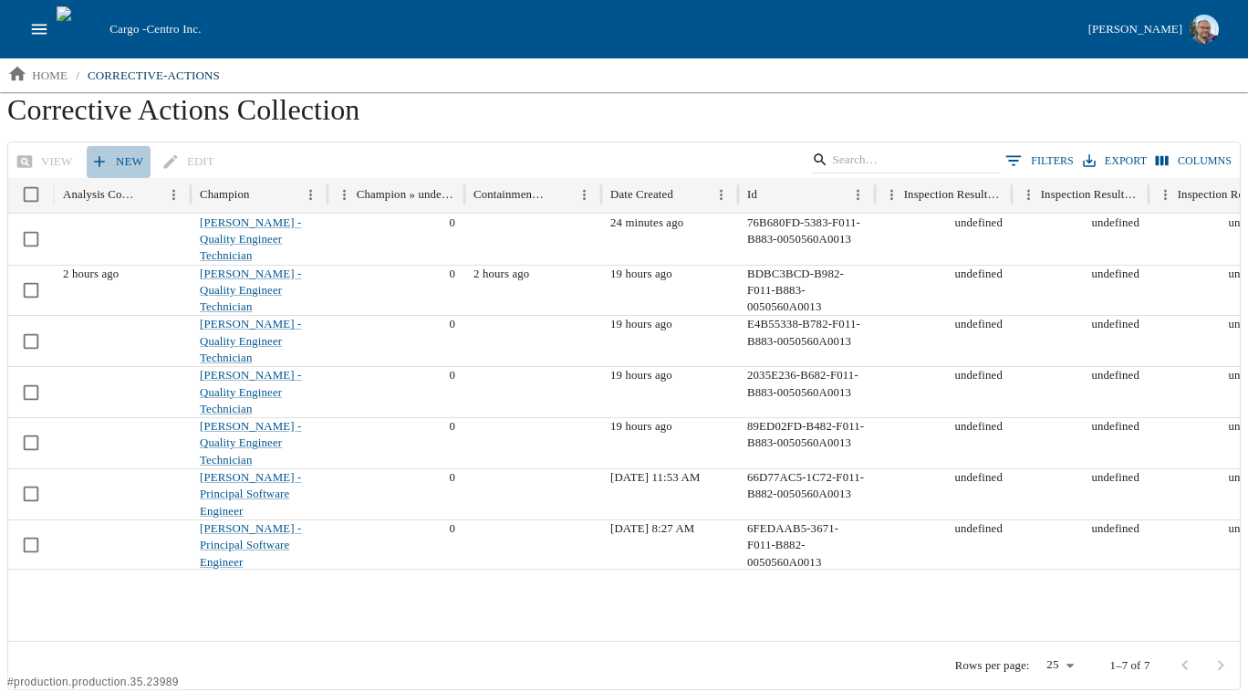
click at [128, 156] on link "New" at bounding box center [119, 162] width 64 height 32
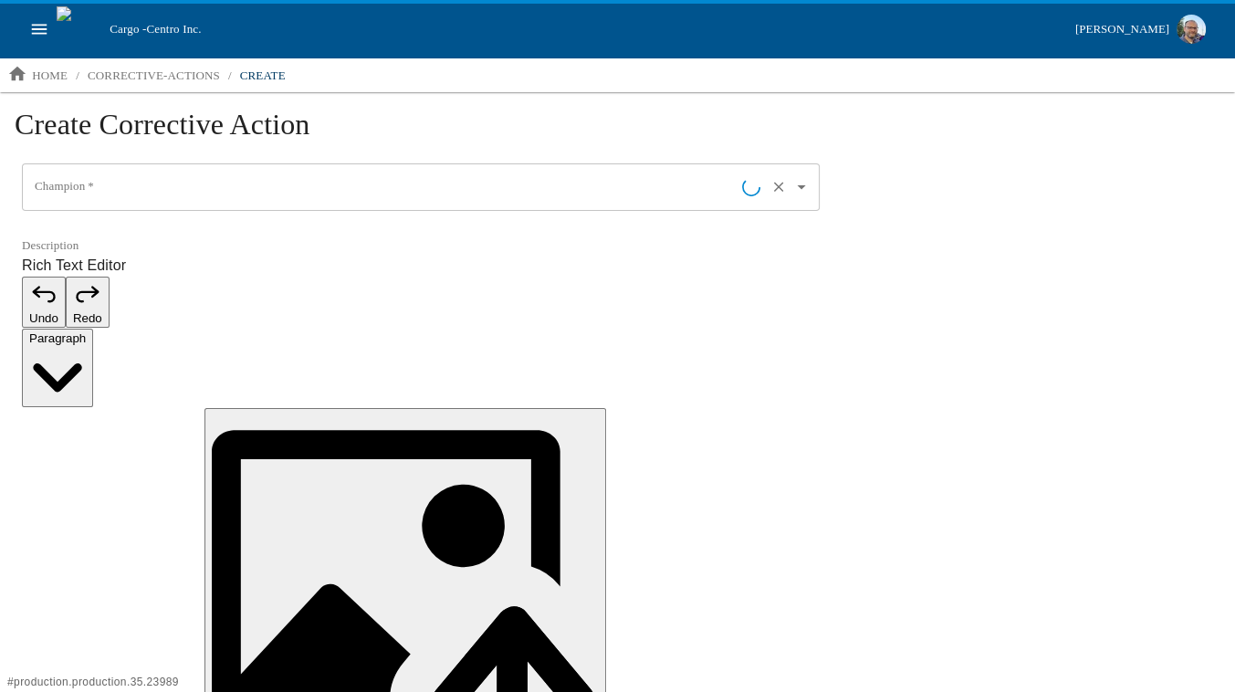
type input "[PERSON_NAME] - Director of Advanced Technology and IT"
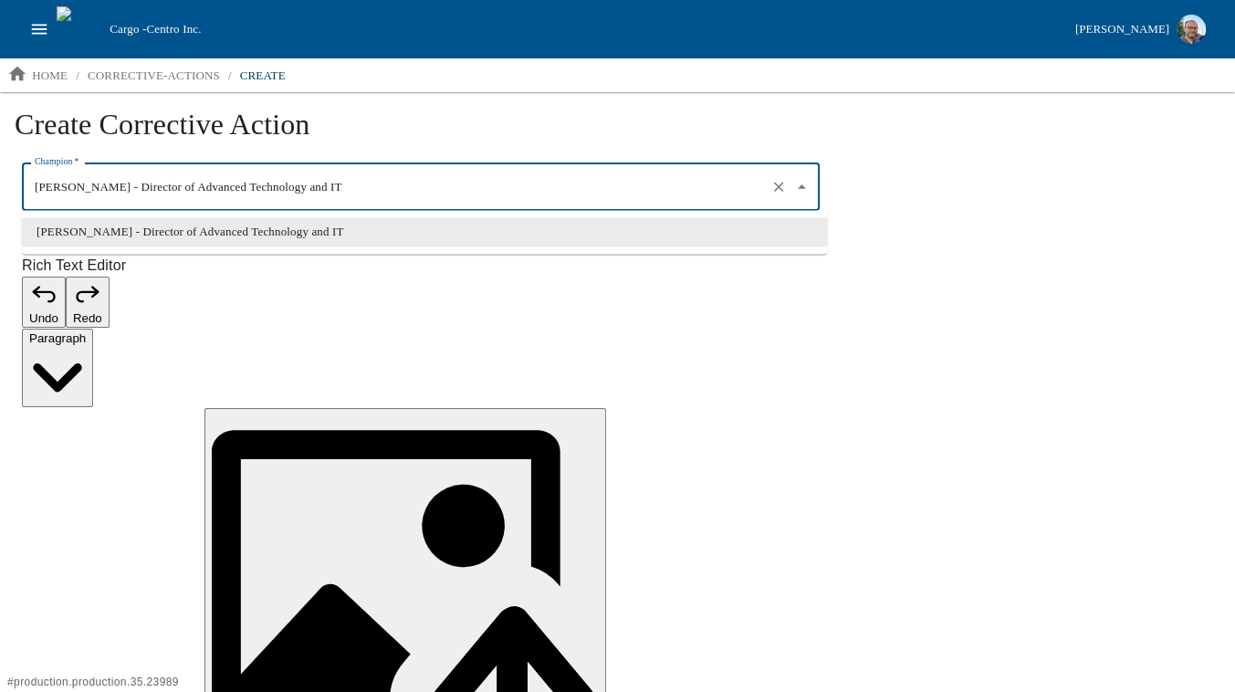
click at [217, 173] on input "[PERSON_NAME] - Director of Advanced Technology and IT" at bounding box center [395, 187] width 730 height 31
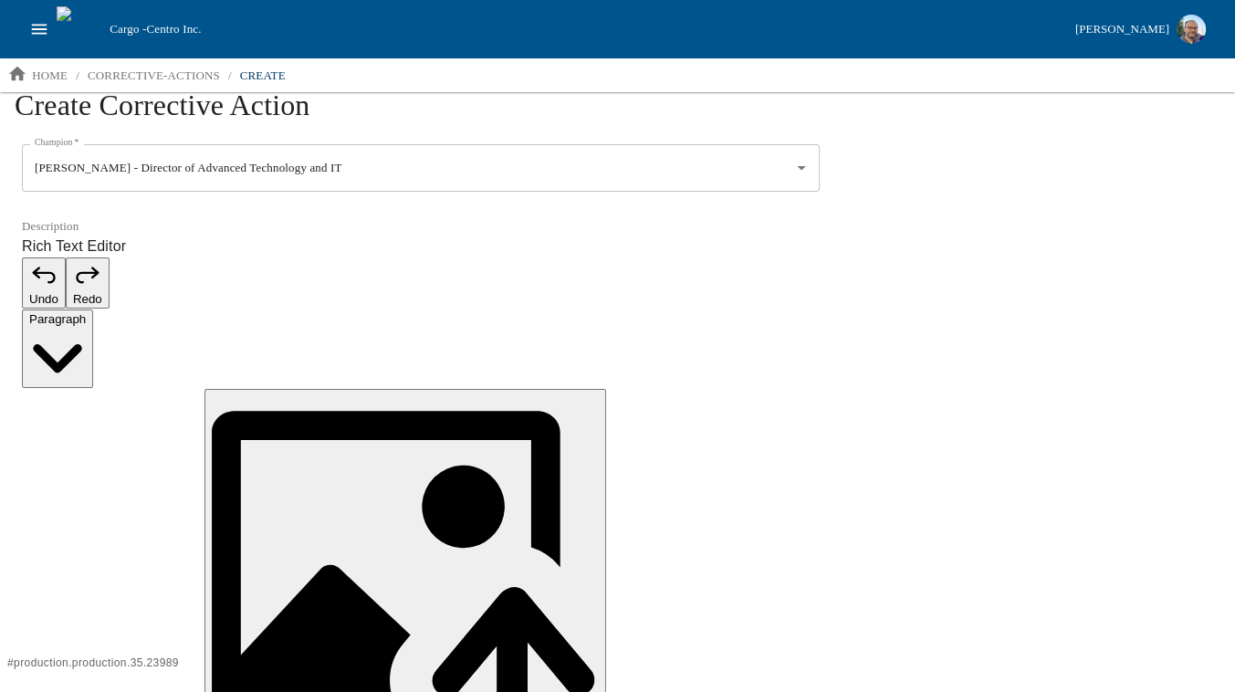
scroll to position [377, 0]
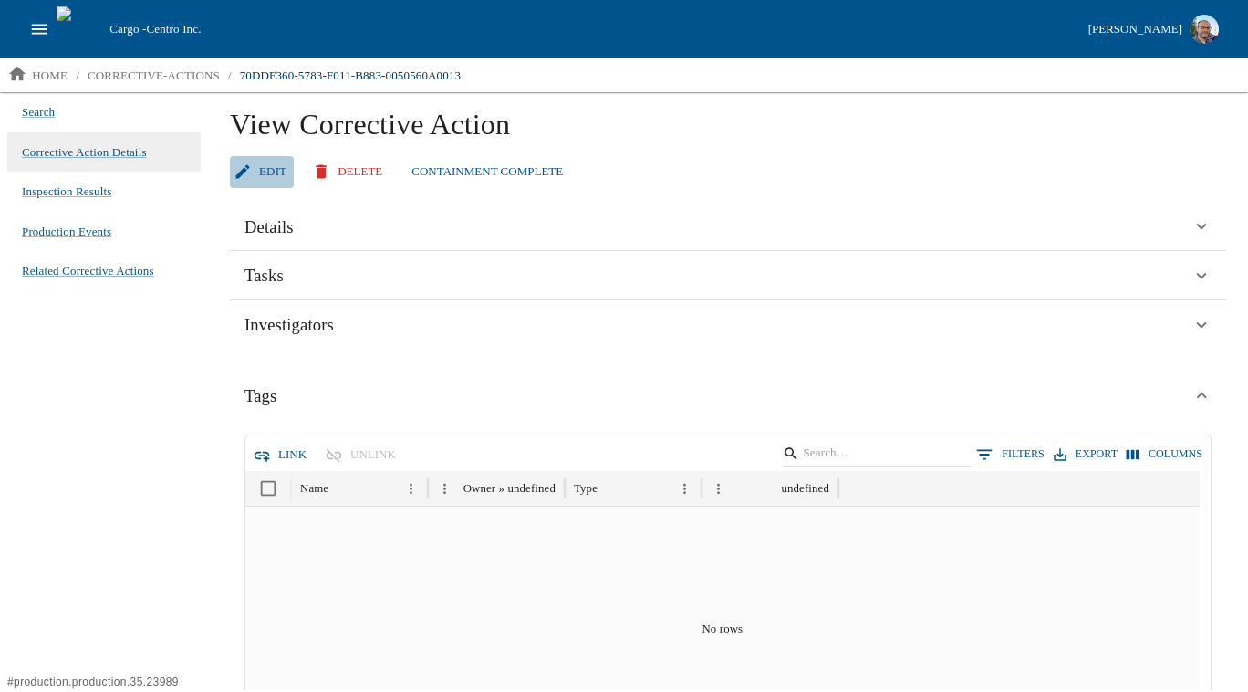
click at [263, 166] on link "Edit" at bounding box center [262, 172] width 64 height 32
click at [270, 449] on button "Link" at bounding box center [281, 455] width 65 height 32
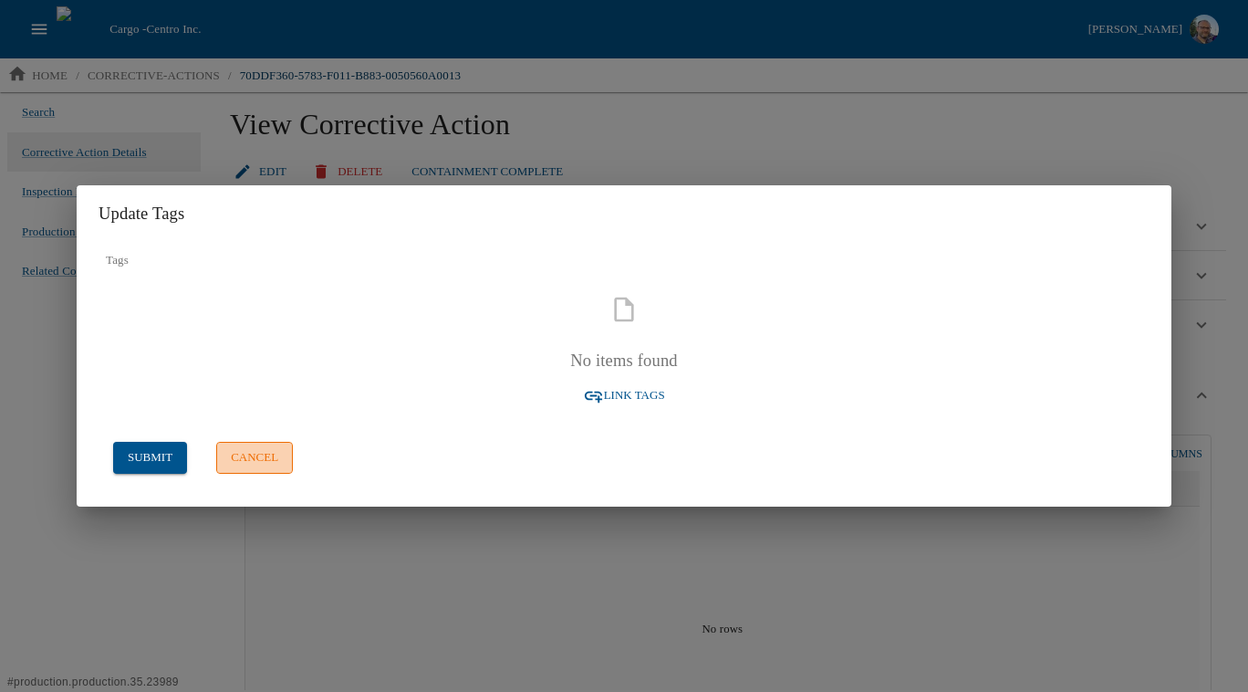
click at [256, 455] on button "cancel" at bounding box center [254, 458] width 77 height 32
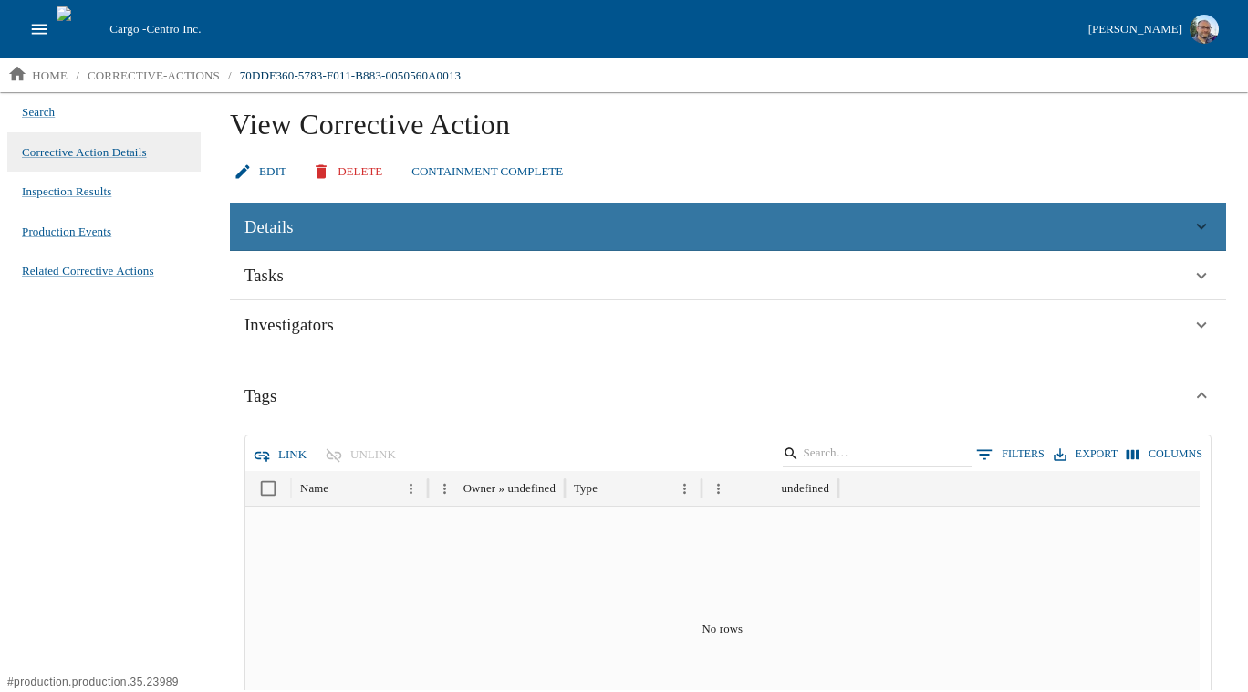
click at [331, 220] on div "Details" at bounding box center [718, 227] width 947 height 27
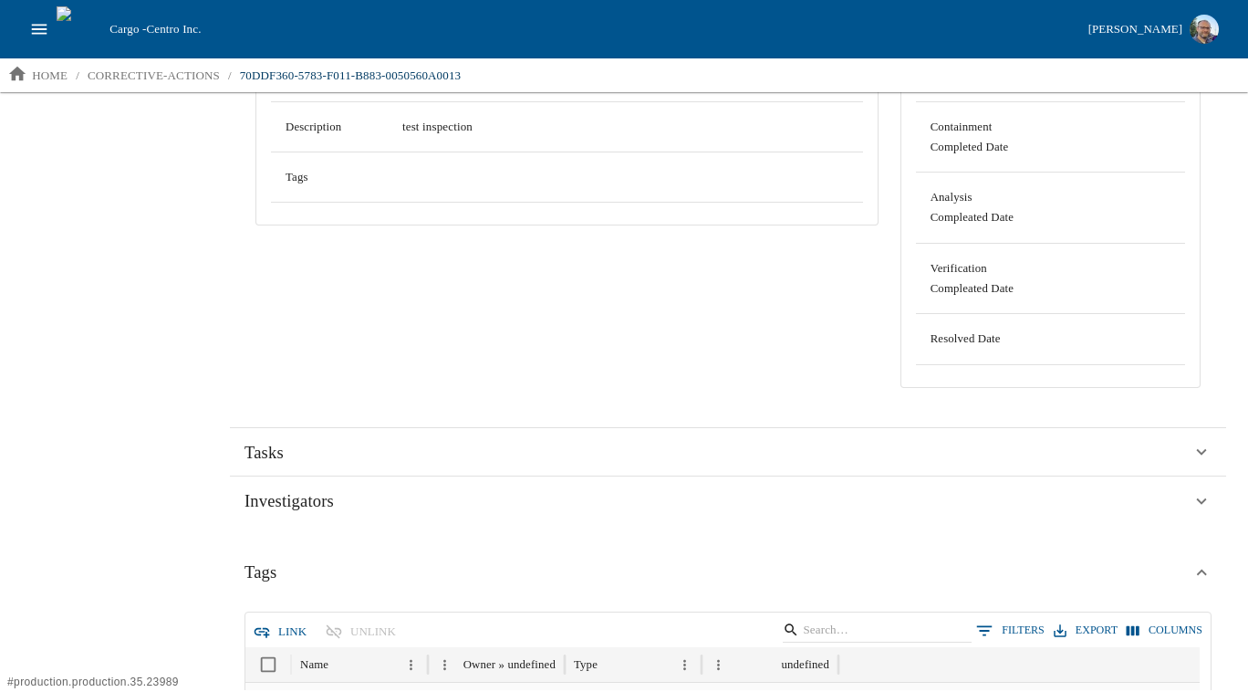
scroll to position [250, 0]
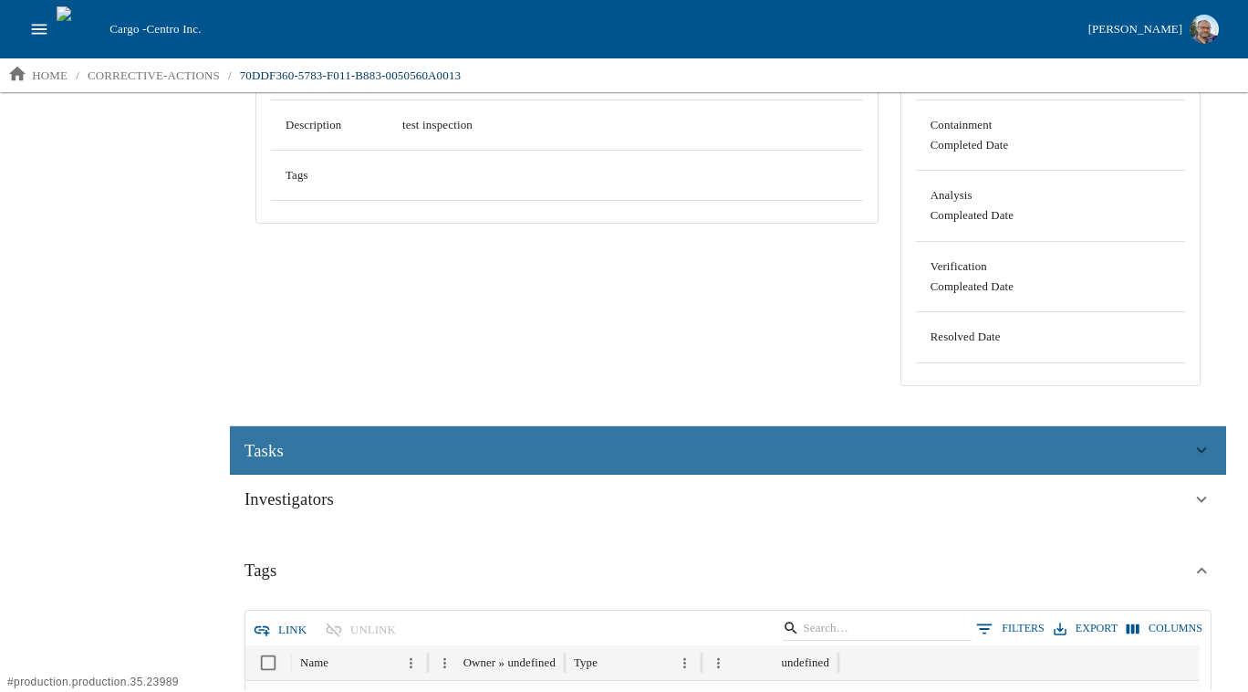
click at [330, 457] on div "Tasks" at bounding box center [718, 450] width 947 height 27
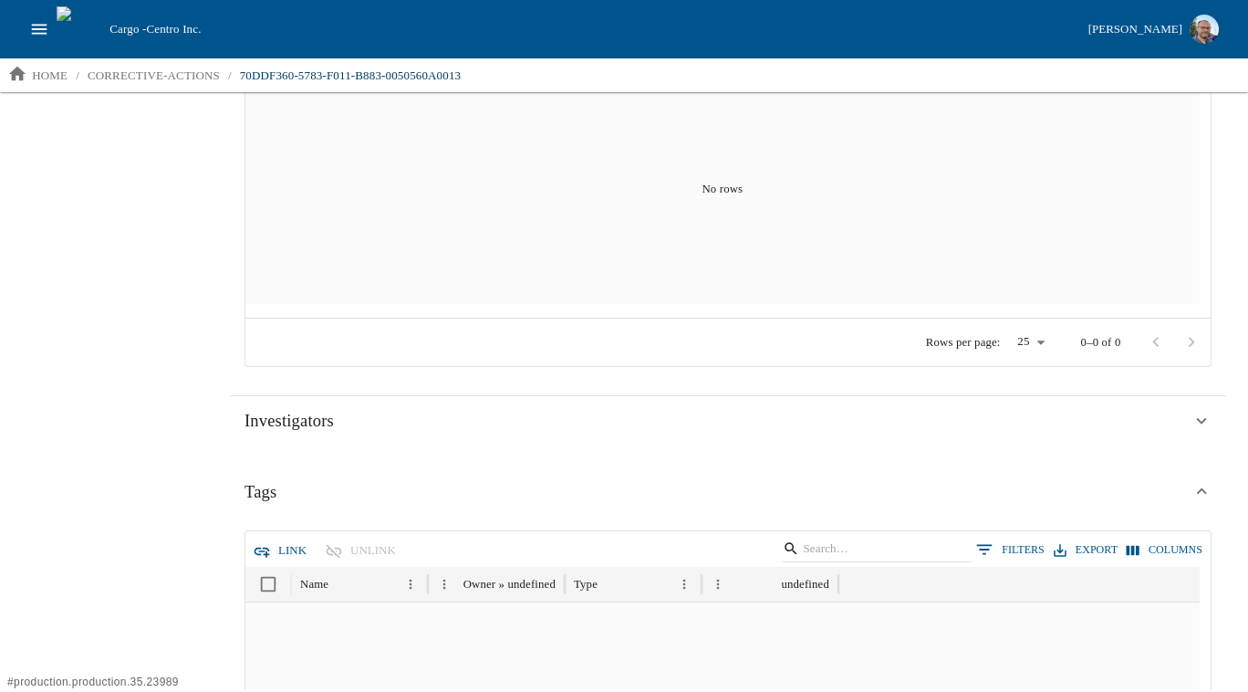
scroll to position [806, 0]
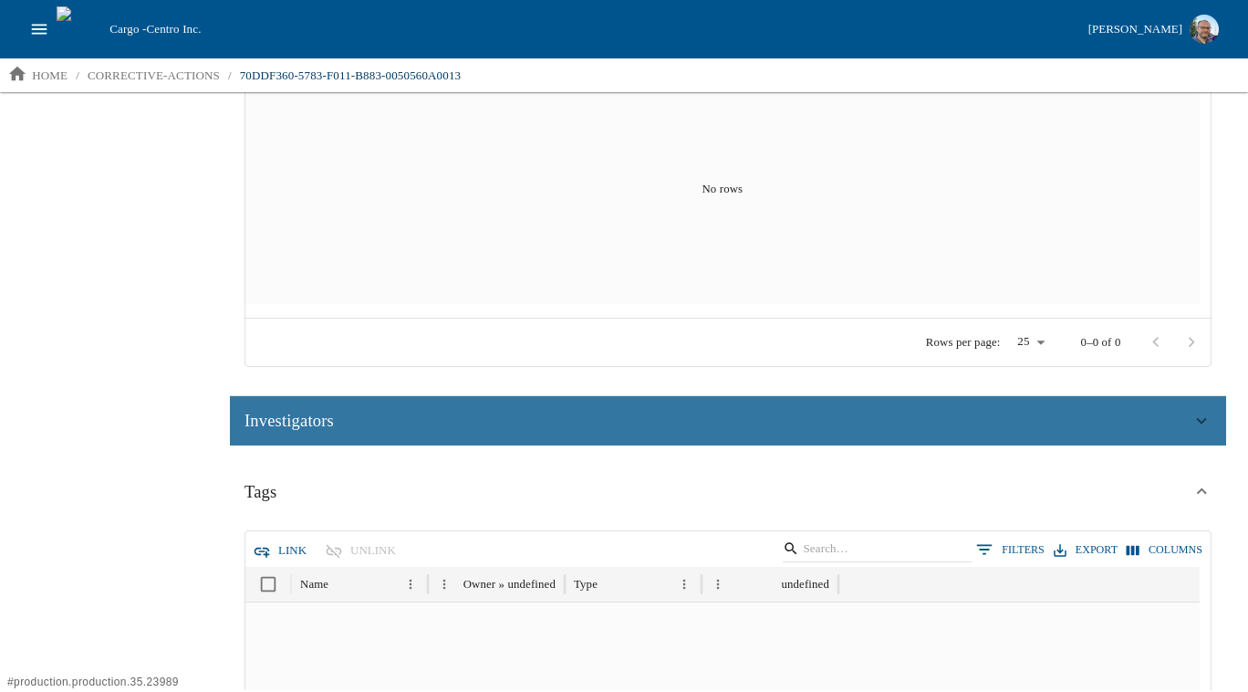
click at [329, 429] on span "Investigators" at bounding box center [289, 420] width 89 height 27
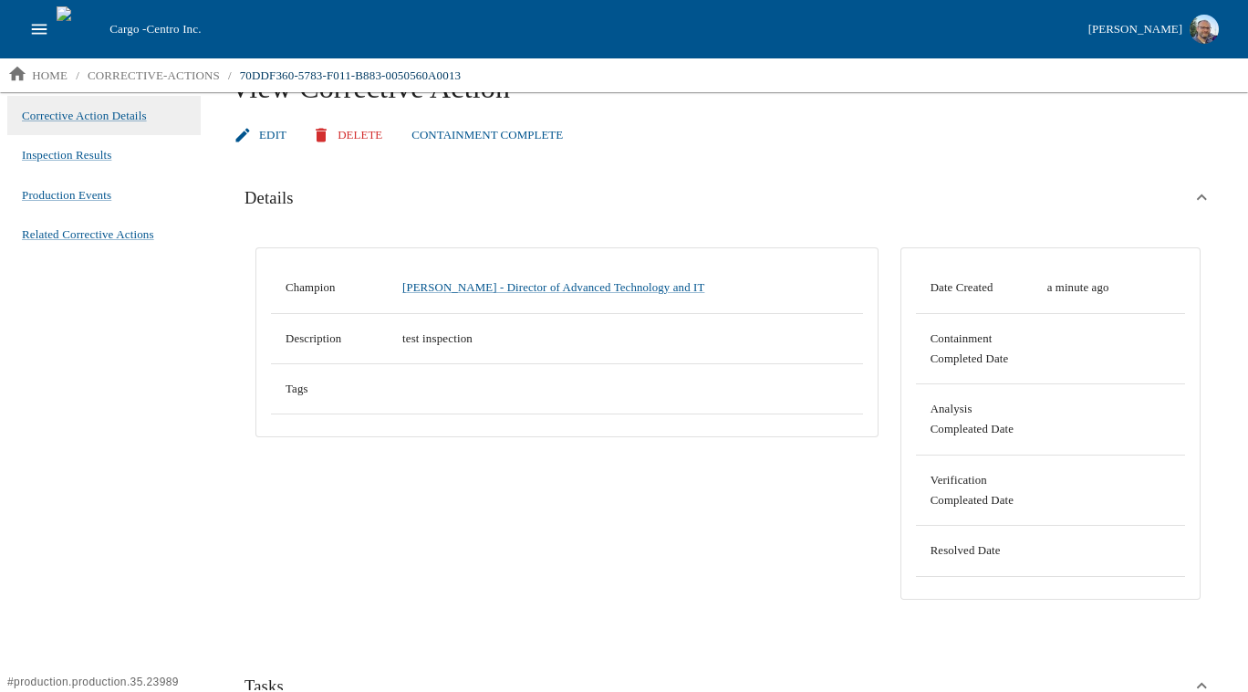
scroll to position [0, 0]
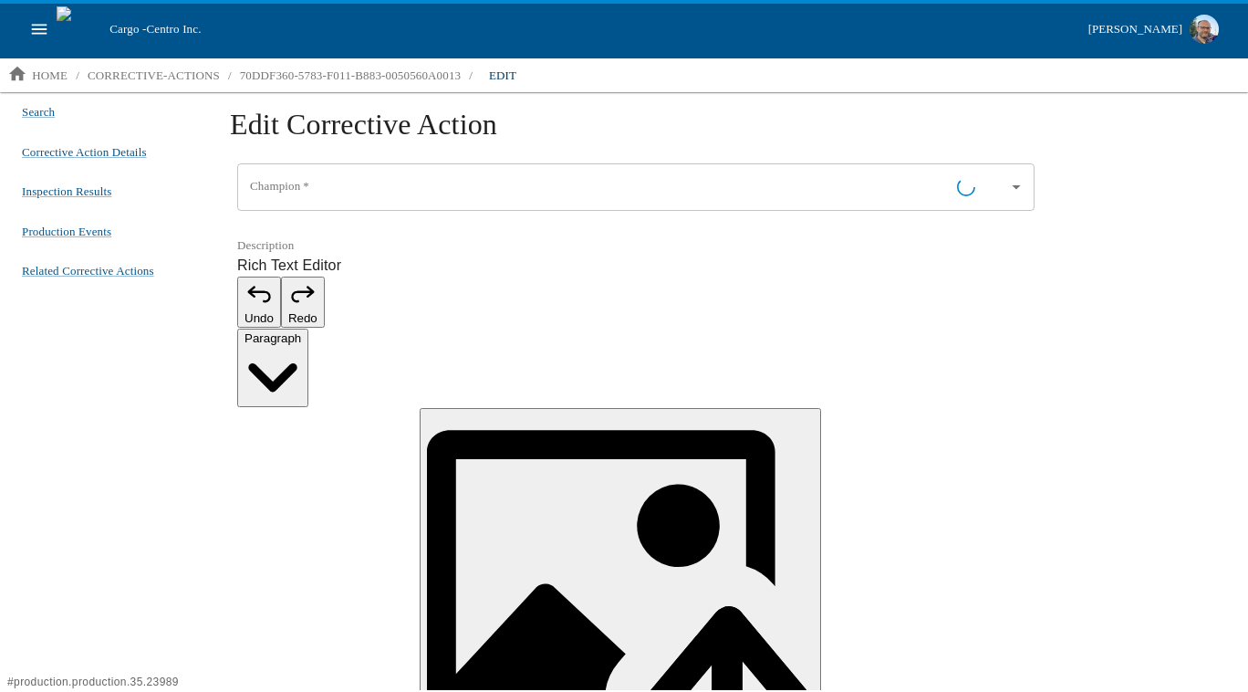
type input "[PERSON_NAME] - Director of Advanced Technology and IT"
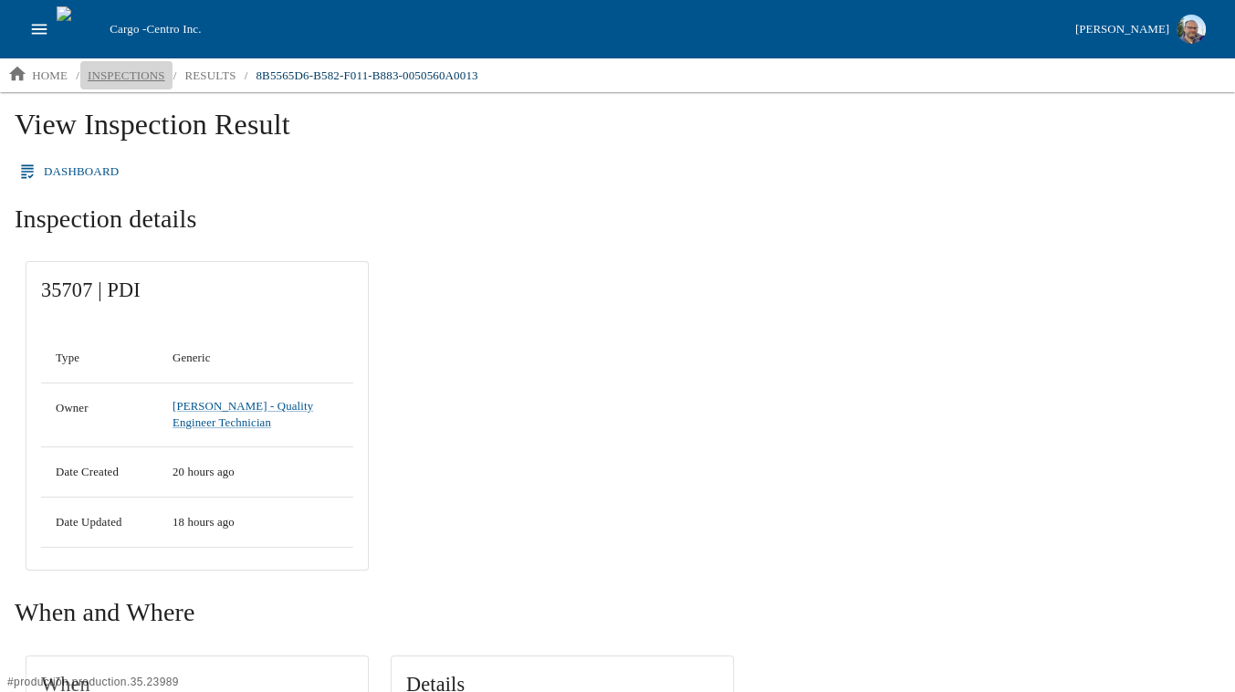
click at [117, 69] on p "inspections" at bounding box center [127, 76] width 78 height 18
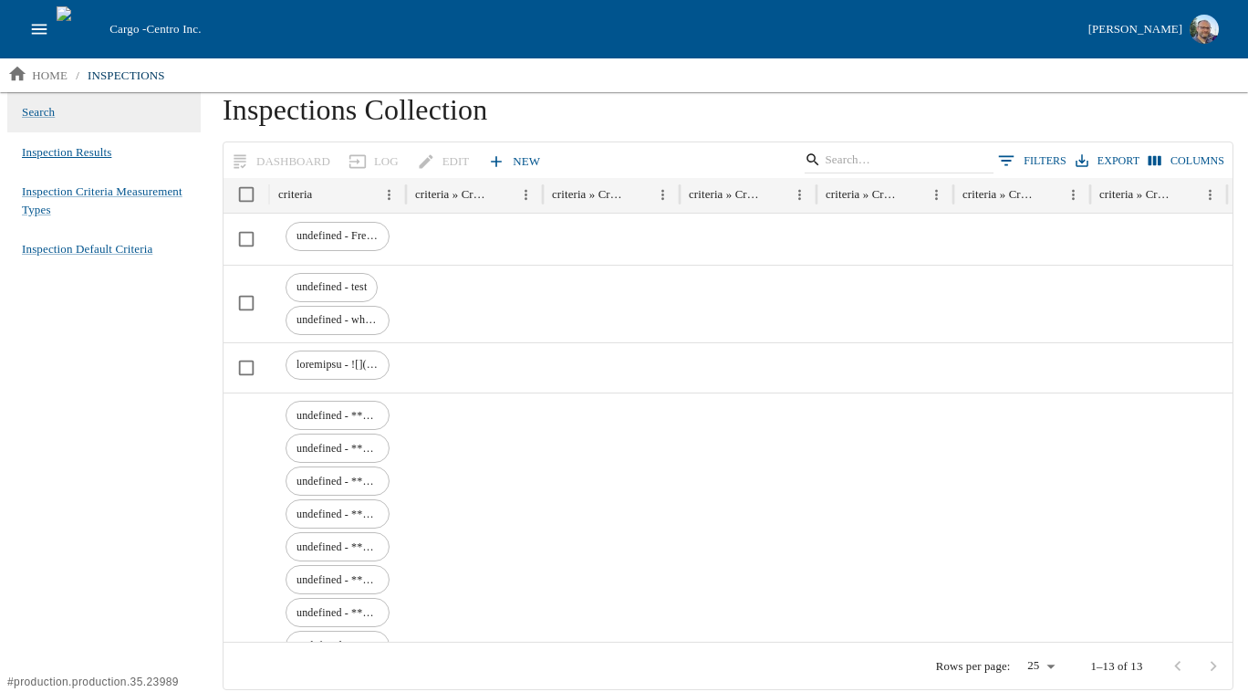
click at [71, 158] on span "Inspection Results" at bounding box center [66, 152] width 89 height 18
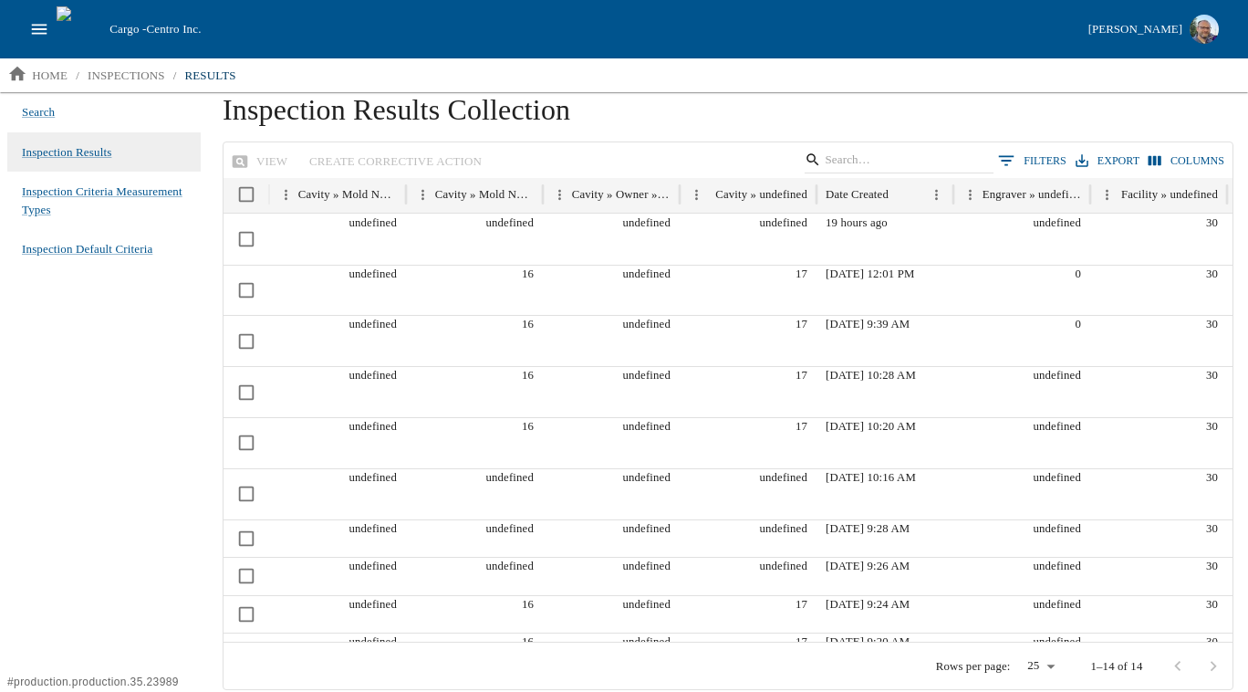
click at [22, 16] on div "Cargo - Centro Inc. [PERSON_NAME]" at bounding box center [624, 29] width 1248 height 58
click at [36, 31] on icon "open drawer" at bounding box center [39, 29] width 20 height 20
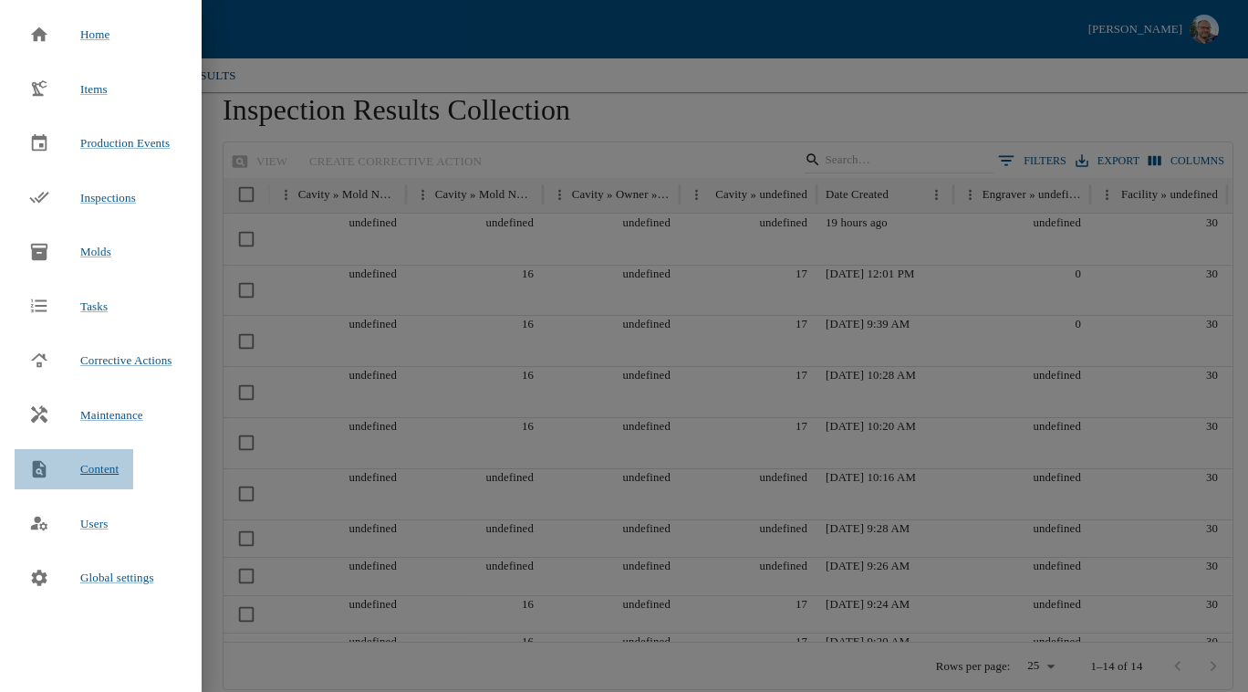
click at [102, 464] on span "Content" at bounding box center [99, 469] width 38 height 18
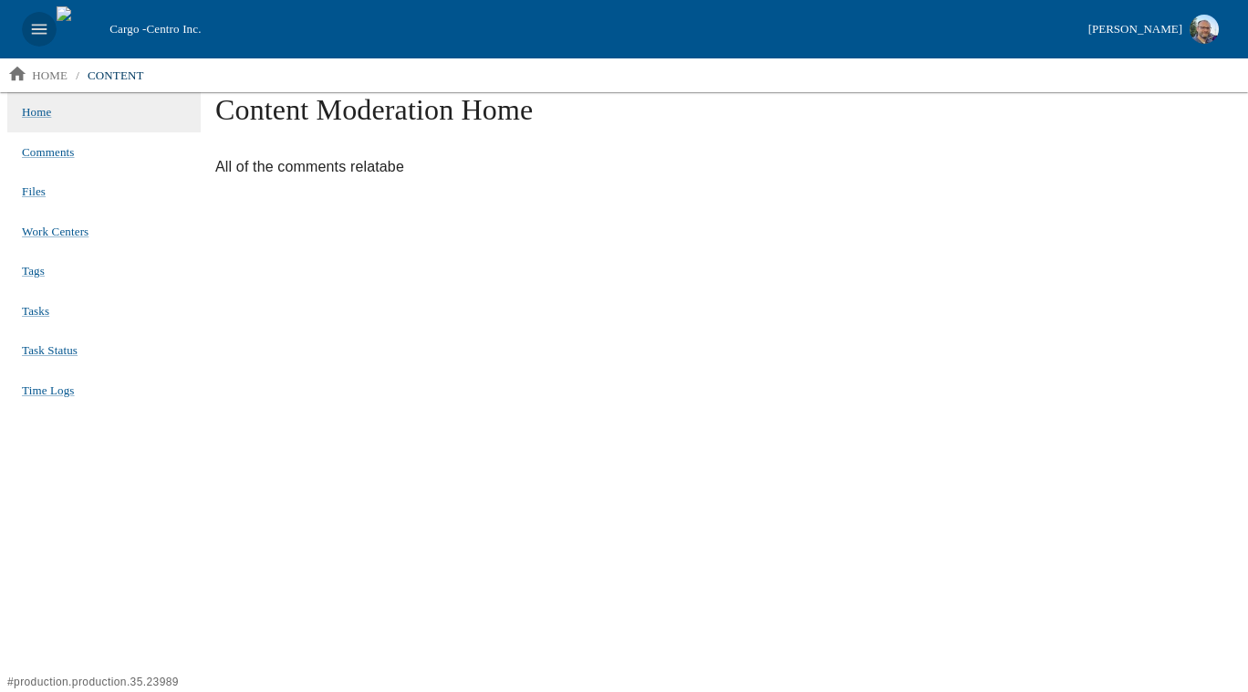
click at [41, 26] on icon "open drawer" at bounding box center [39, 29] width 20 height 20
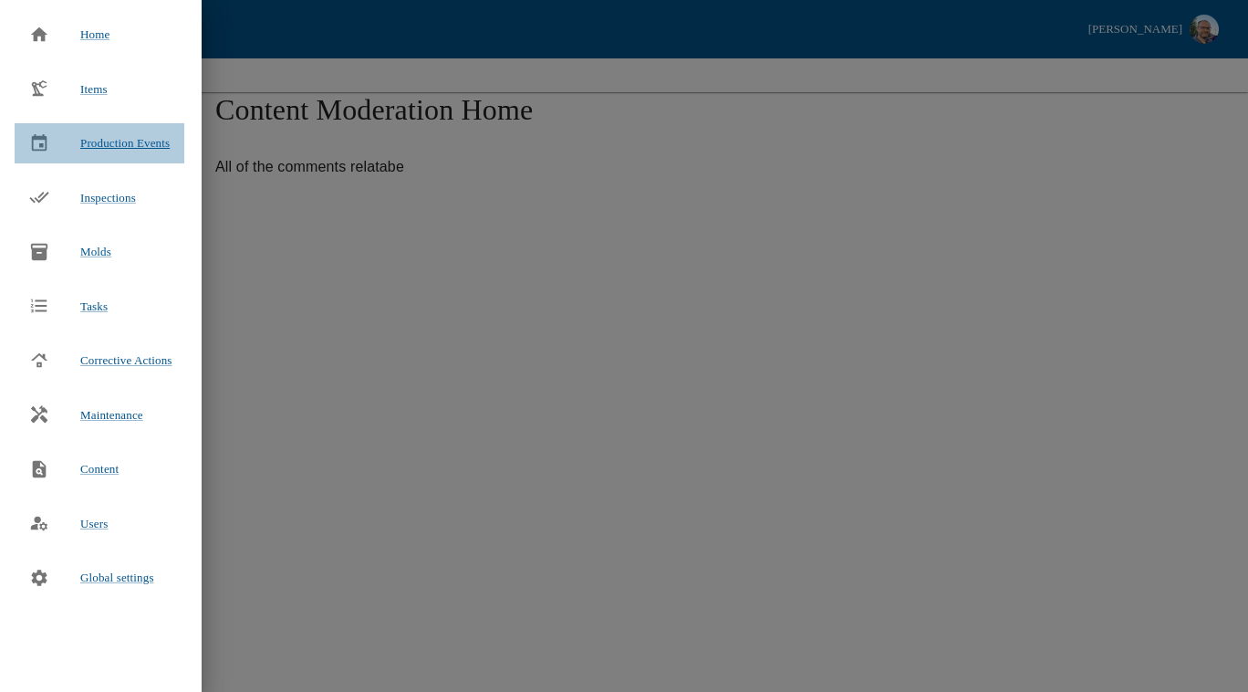
click at [108, 143] on span "Production Events" at bounding box center [124, 143] width 89 height 14
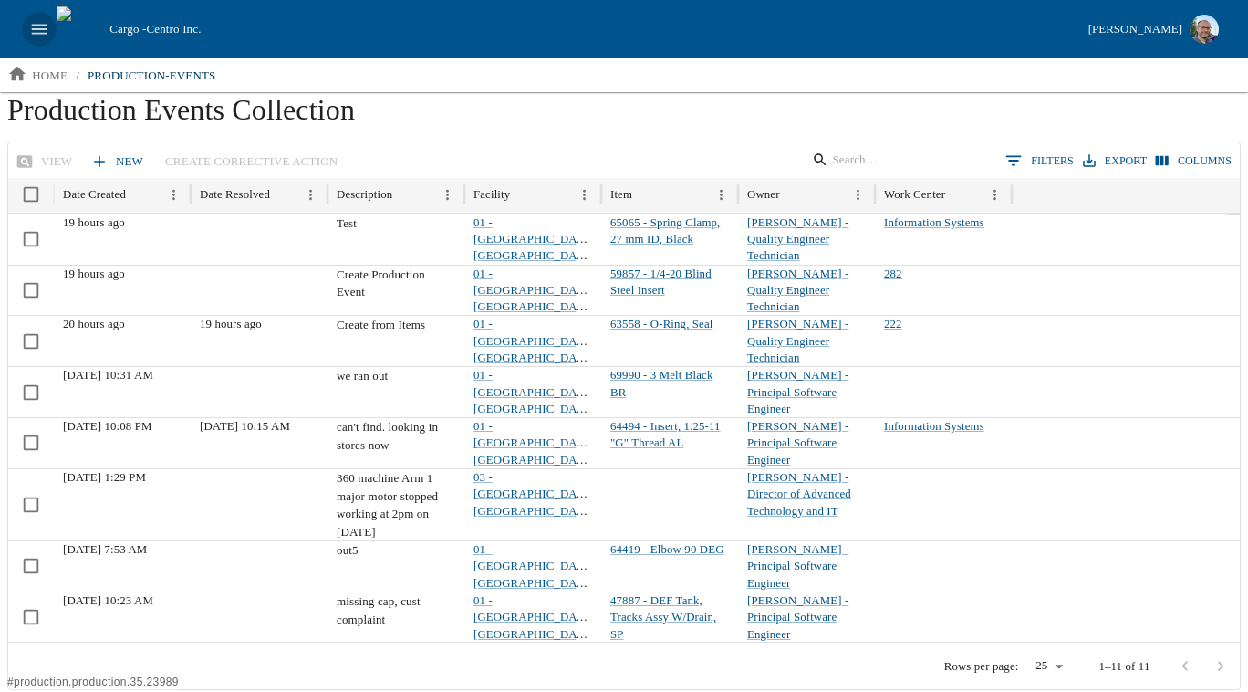
click at [39, 28] on icon "open drawer" at bounding box center [40, 29] width 16 height 10
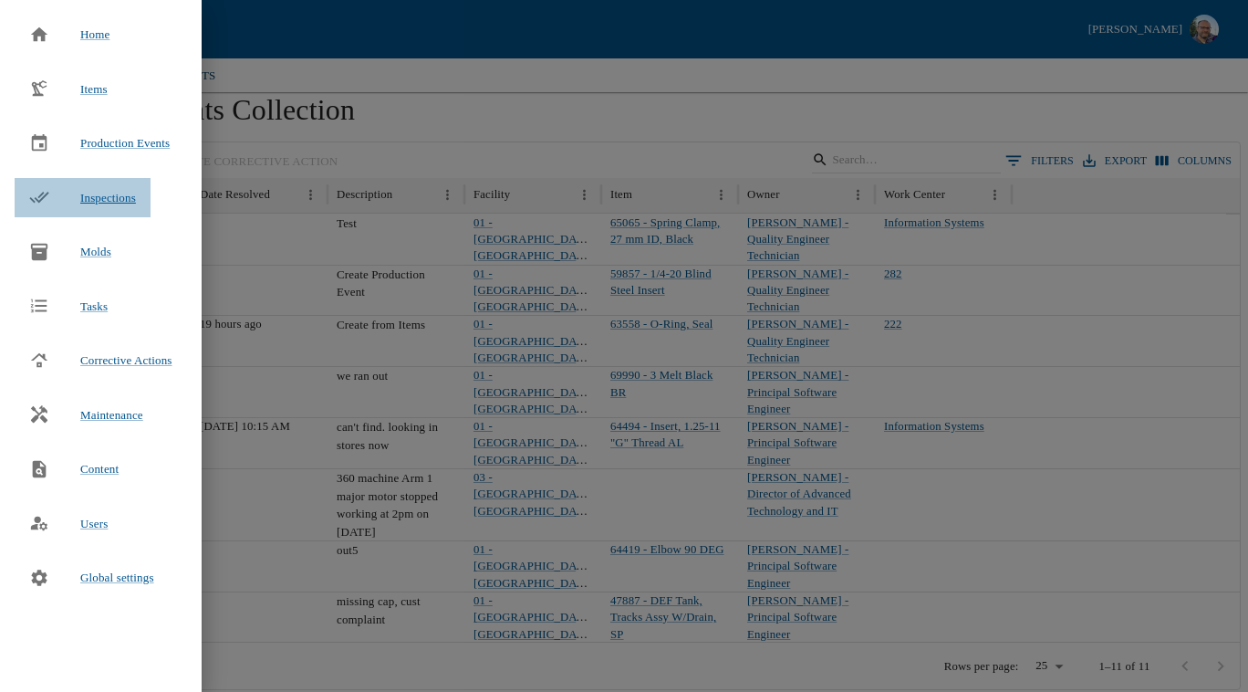
click at [113, 198] on span "Inspections" at bounding box center [108, 198] width 56 height 14
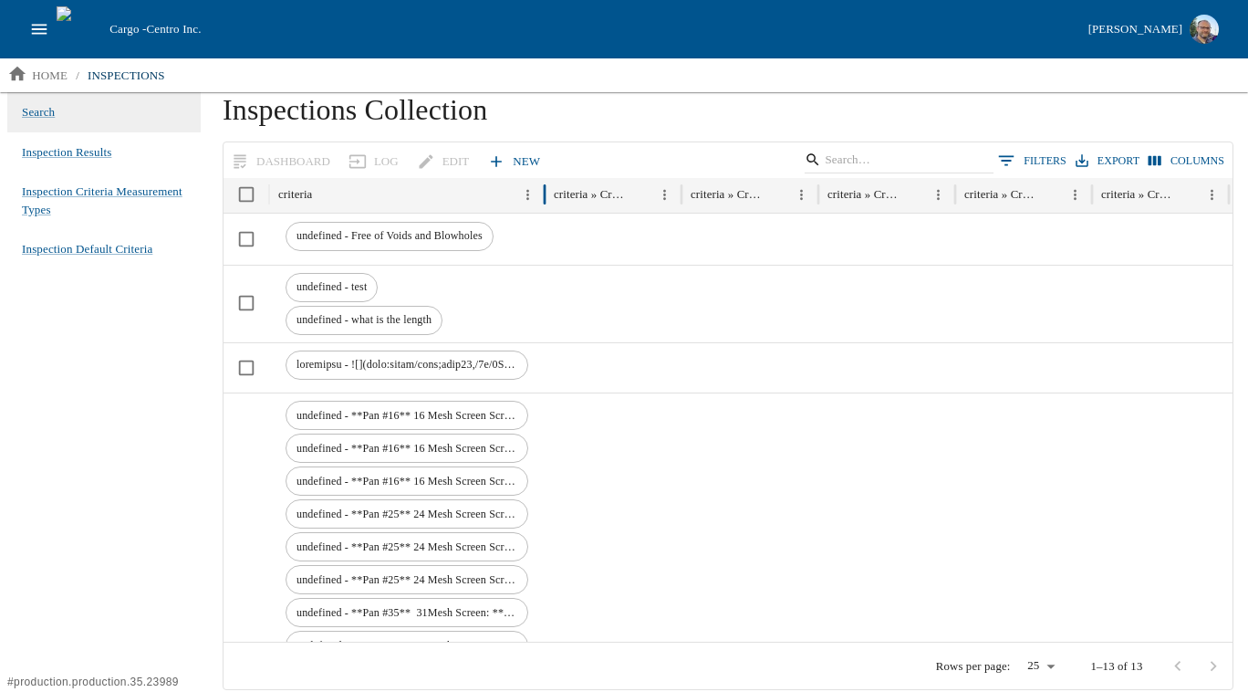
drag, startPoint x: 408, startPoint y: 201, endPoint x: 547, endPoint y: 208, distance: 138.9
click at [547, 208] on div at bounding box center [544, 195] width 9 height 36
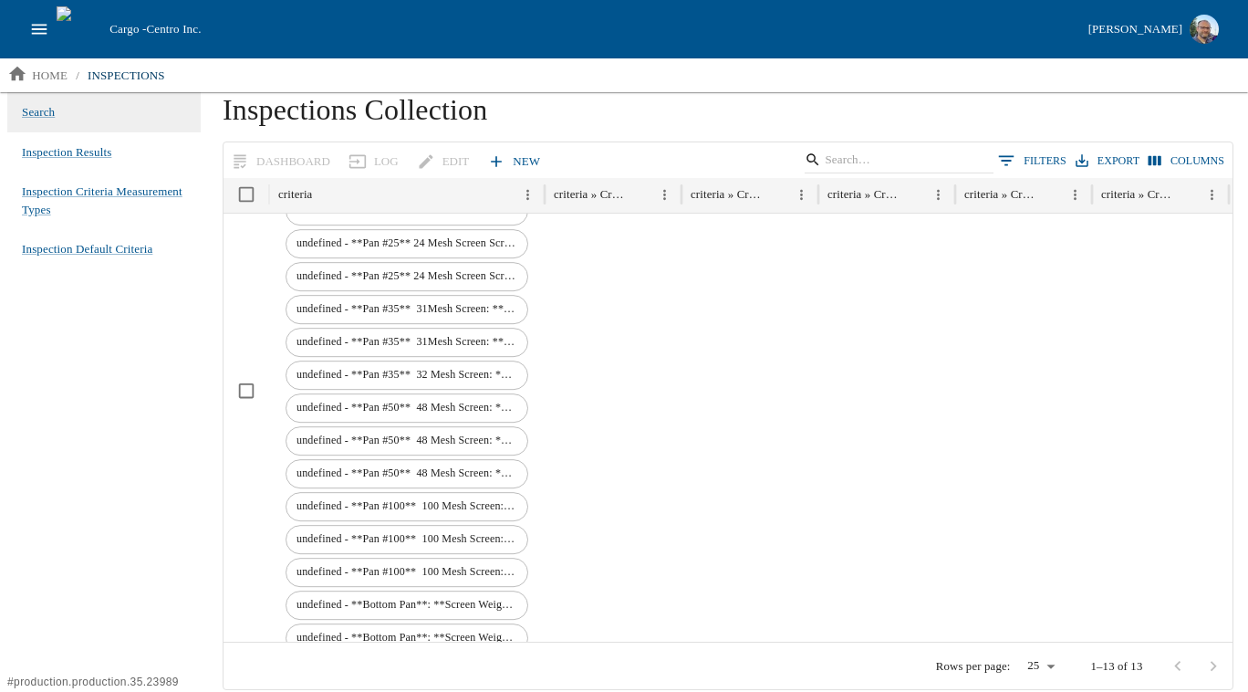
scroll to position [274, 0]
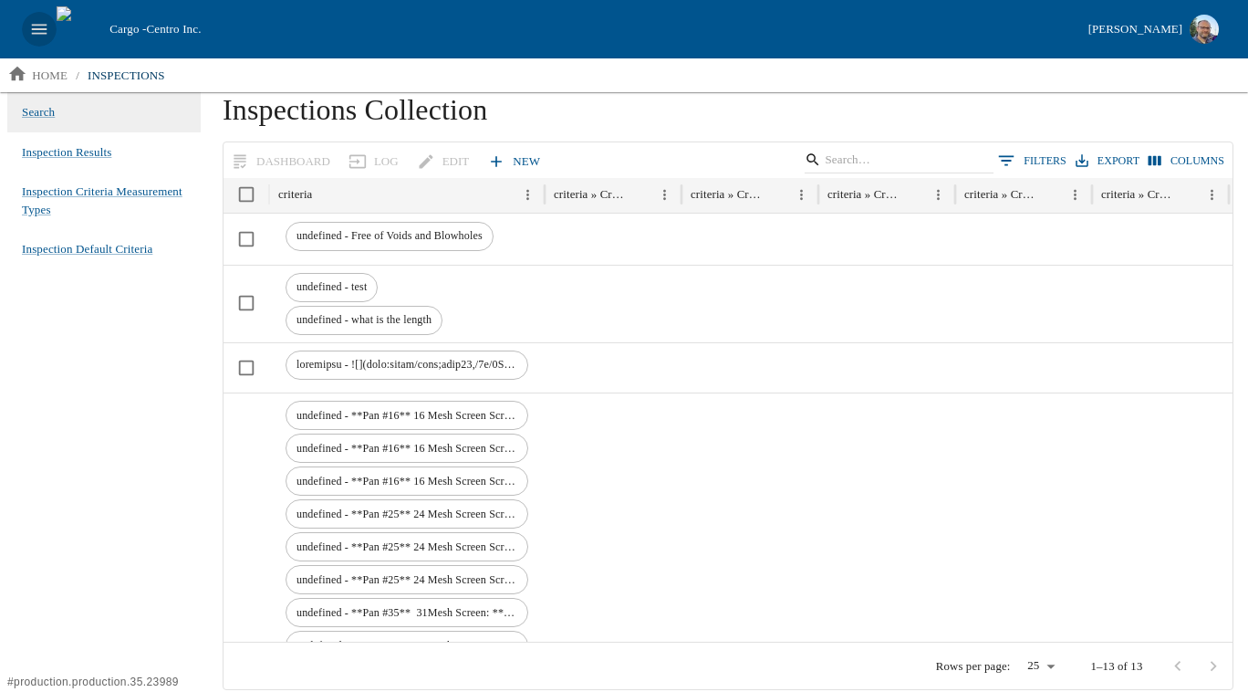
click at [45, 20] on icon "open drawer" at bounding box center [39, 29] width 20 height 20
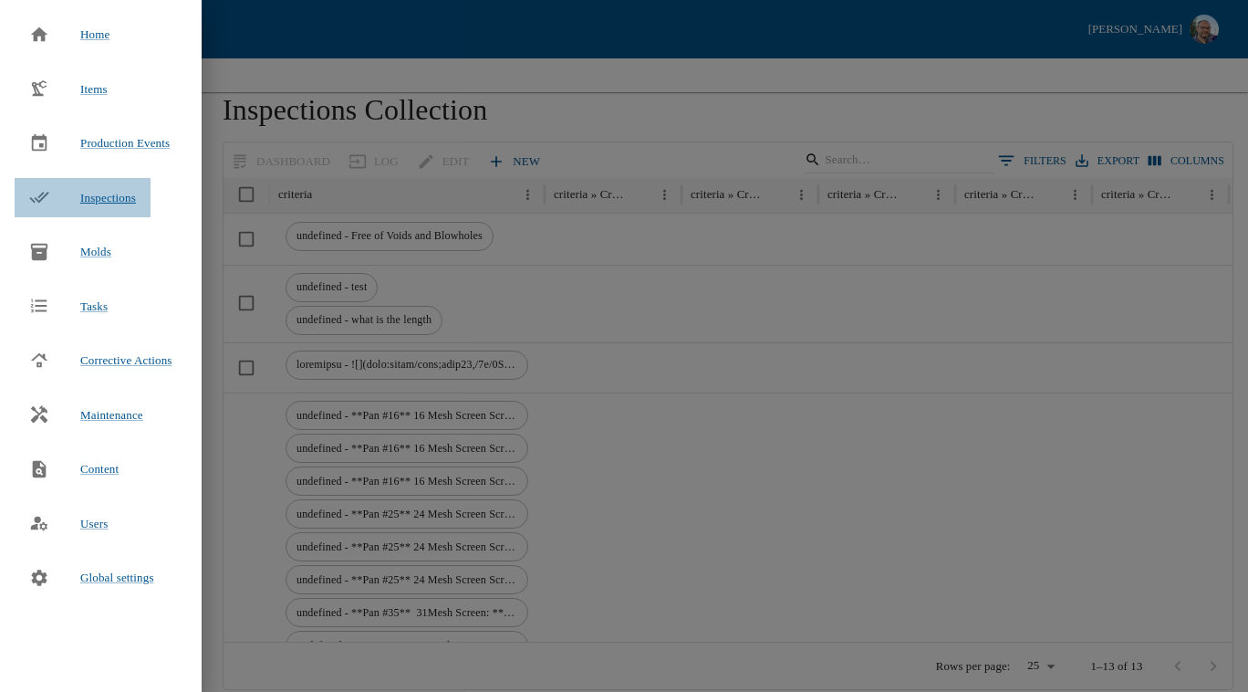
click at [96, 195] on span "Inspections" at bounding box center [108, 198] width 56 height 14
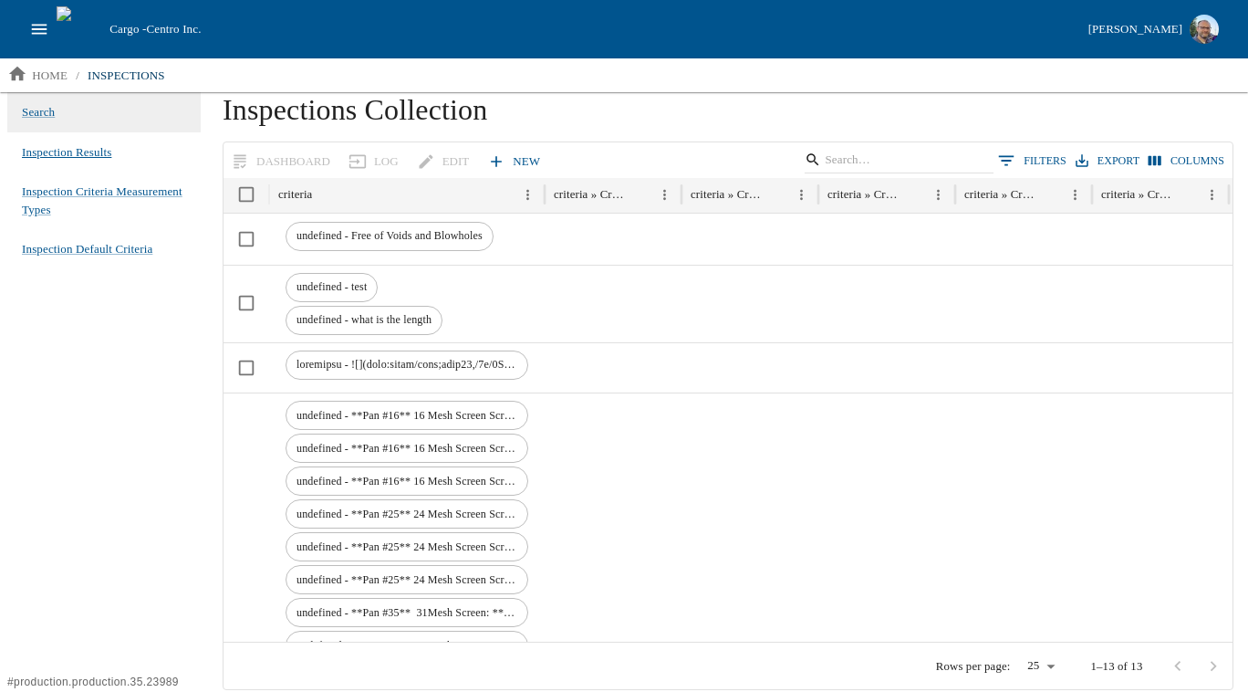
click at [65, 143] on span "Inspection Results" at bounding box center [66, 152] width 89 height 18
